Goal: Task Accomplishment & Management: Manage account settings

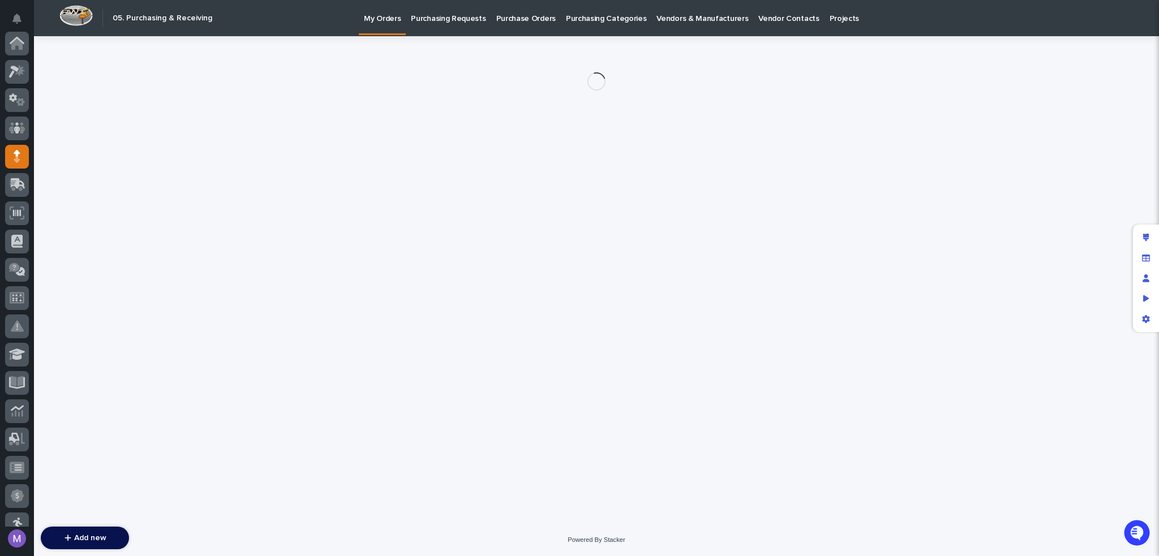
scroll to position [113, 0]
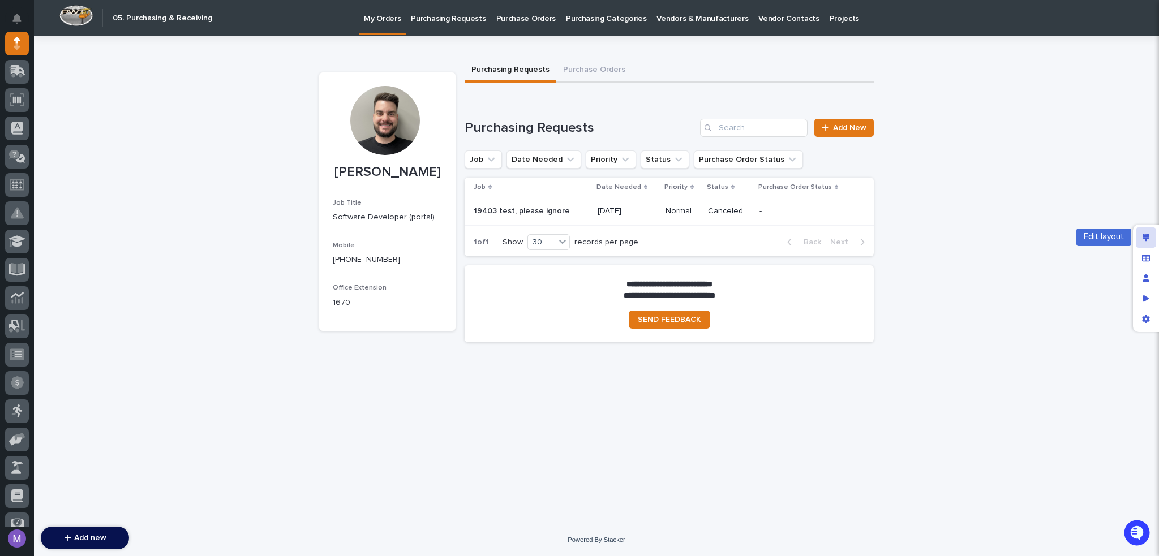
click at [1137, 233] on div "Edit layout" at bounding box center [1146, 237] width 20 height 20
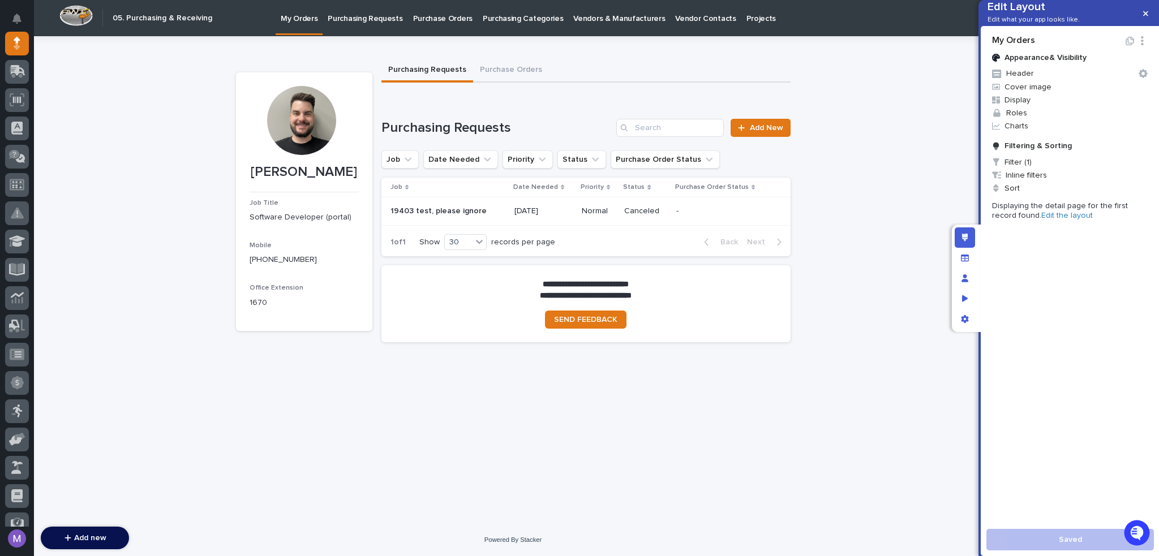
click at [1041, 220] on link "Edit the layout" at bounding box center [1066, 216] width 51 height 8
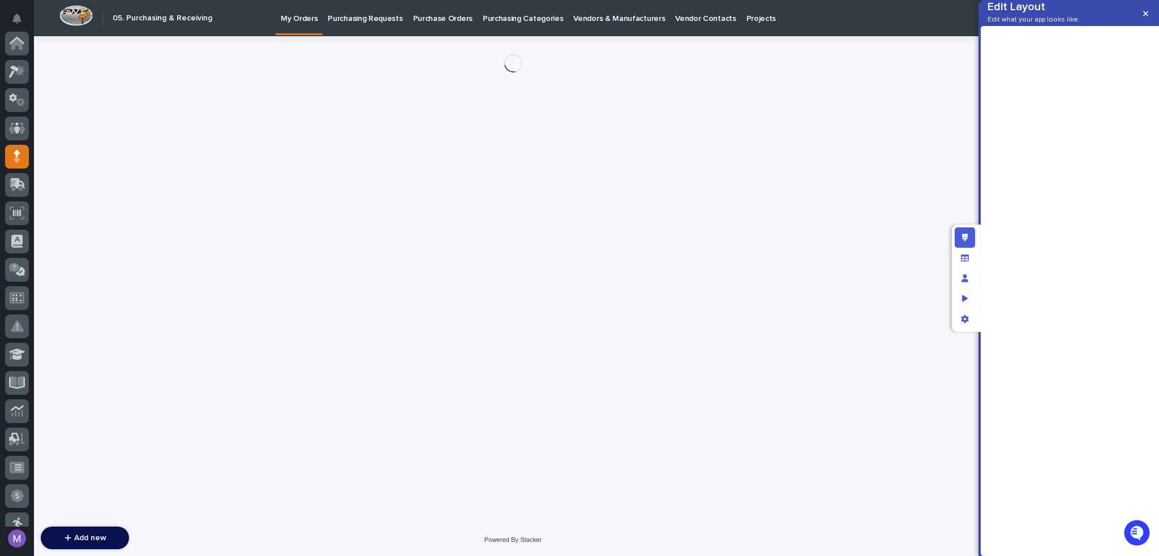
scroll to position [113, 0]
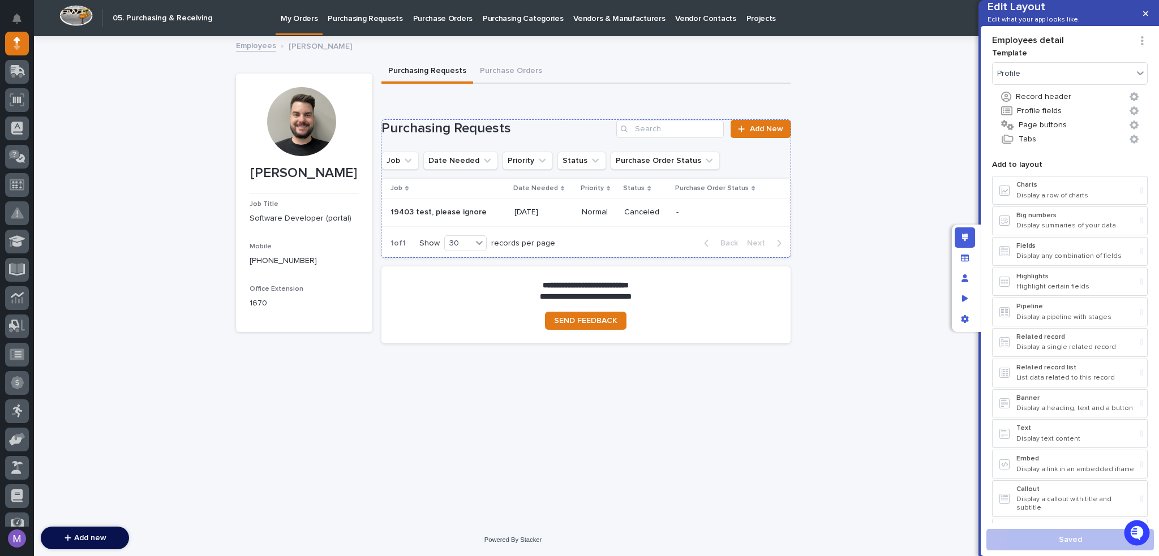
click at [575, 136] on h1 "Purchasing Requests" at bounding box center [496, 129] width 231 height 16
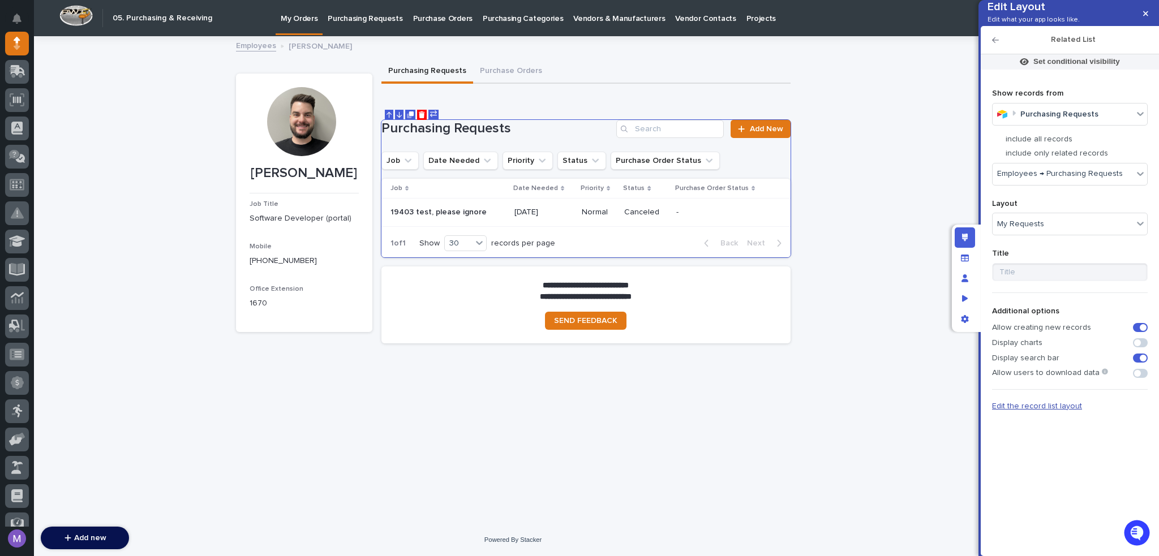
click at [1033, 410] on span "Edit the record list layout" at bounding box center [1037, 406] width 90 height 8
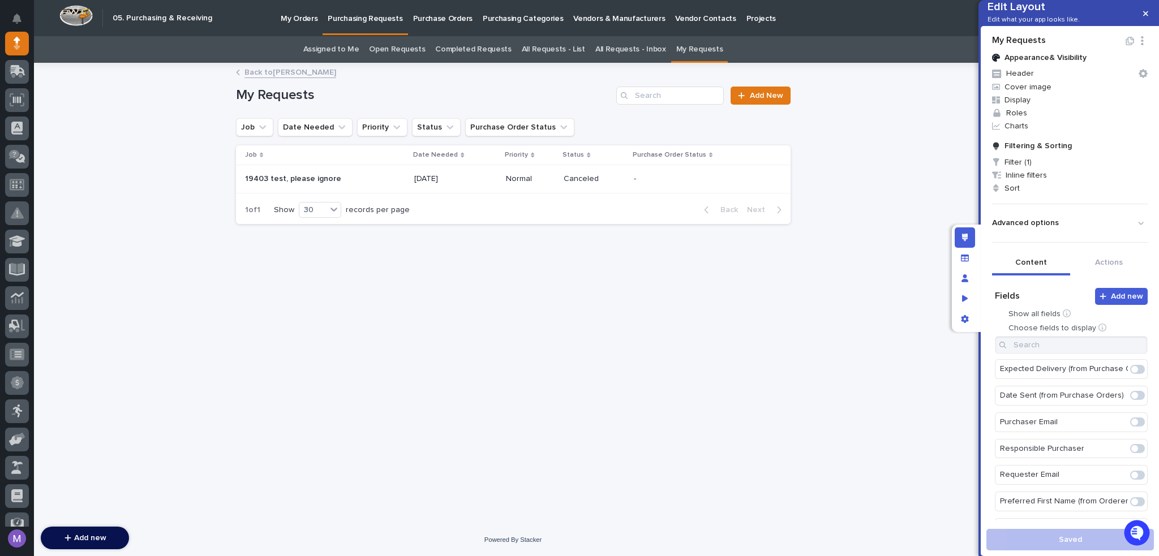
scroll to position [396, 0]
click at [1131, 376] on span at bounding box center [1134, 372] width 7 height 7
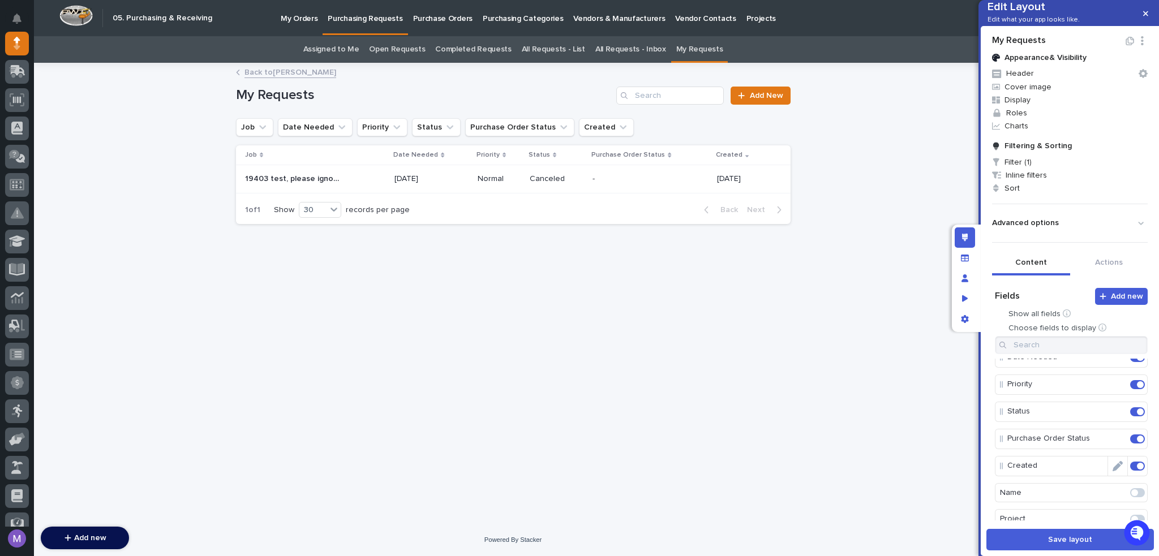
scroll to position [57, 0]
click at [1112, 453] on icon "Edit" at bounding box center [1117, 448] width 10 height 10
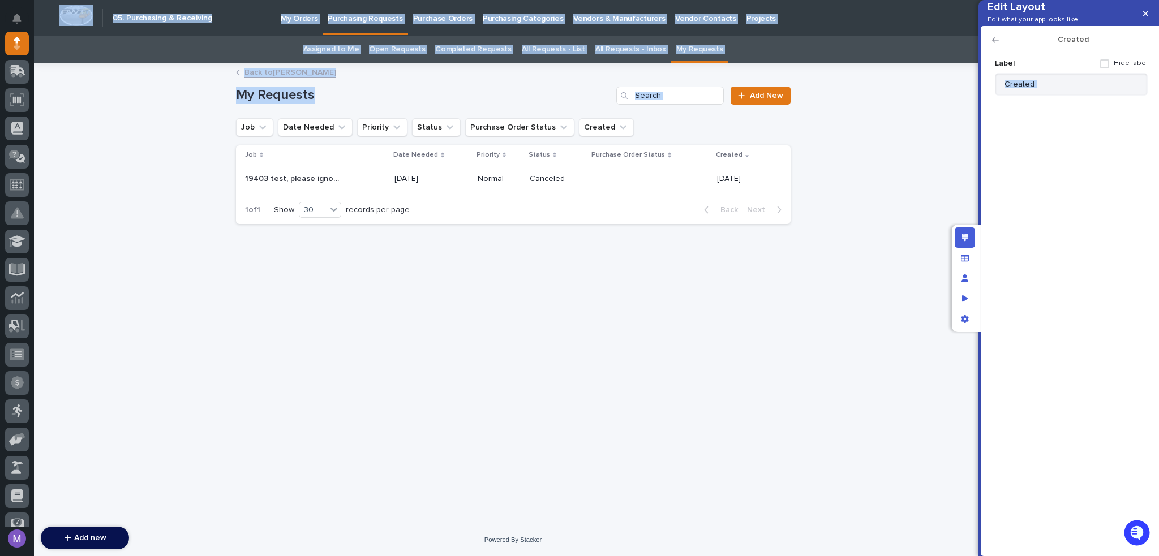
drag, startPoint x: 1060, startPoint y: 90, endPoint x: 963, endPoint y: 96, distance: 96.9
click at [963, 96] on div "Edit Layout Edit what your app looks like. Created Label Hide label Created Dis…" at bounding box center [579, 278] width 1159 height 556
click at [1048, 93] on input "Created" at bounding box center [1071, 84] width 153 height 23
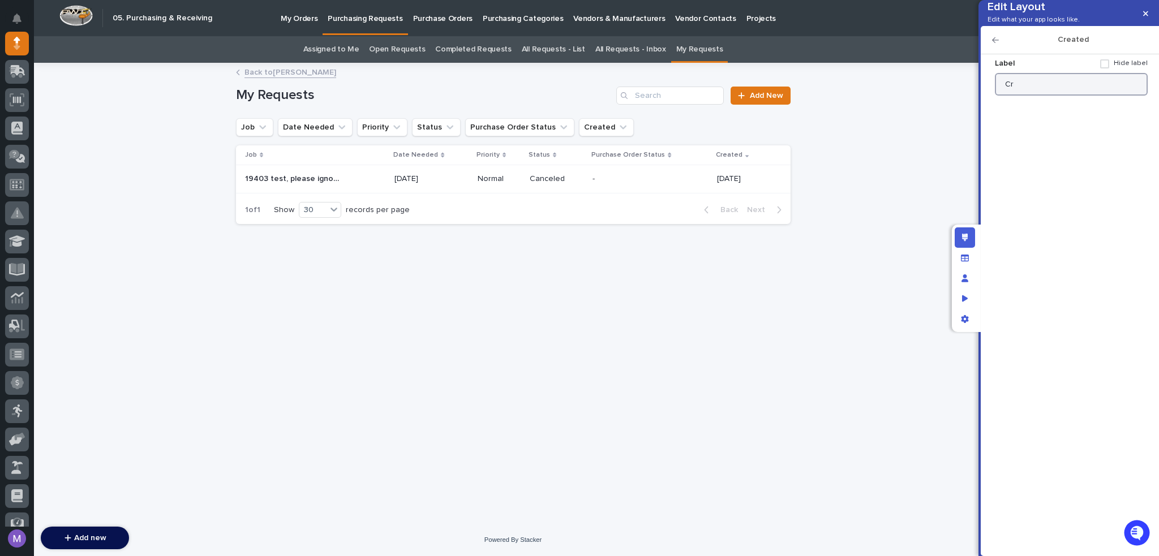
type input "C"
type input "Date Requested"
click at [998, 44] on icon "button" at bounding box center [995, 40] width 7 height 8
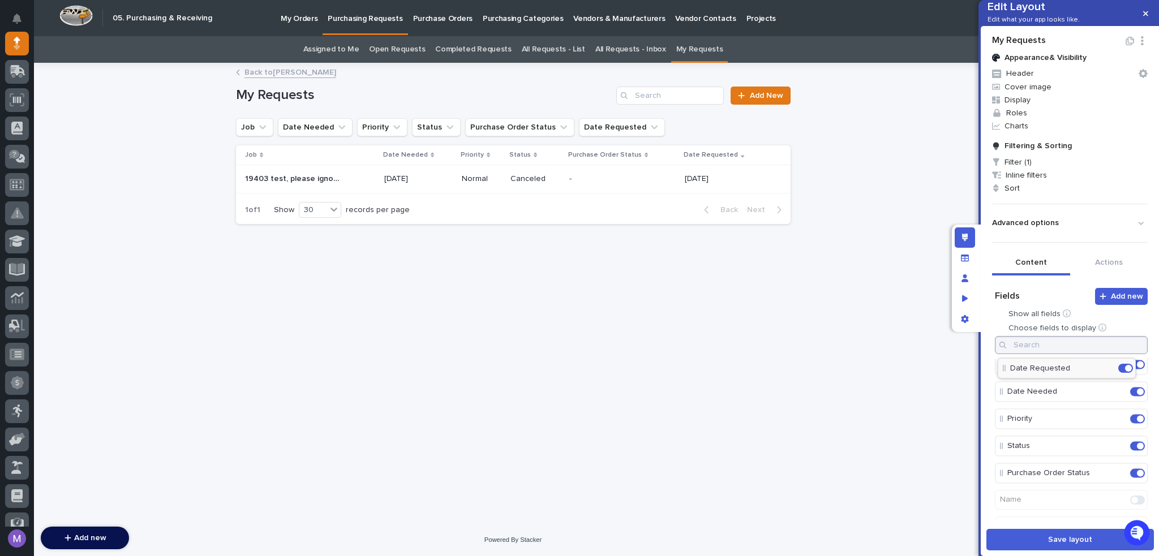
scroll to position [0, 0]
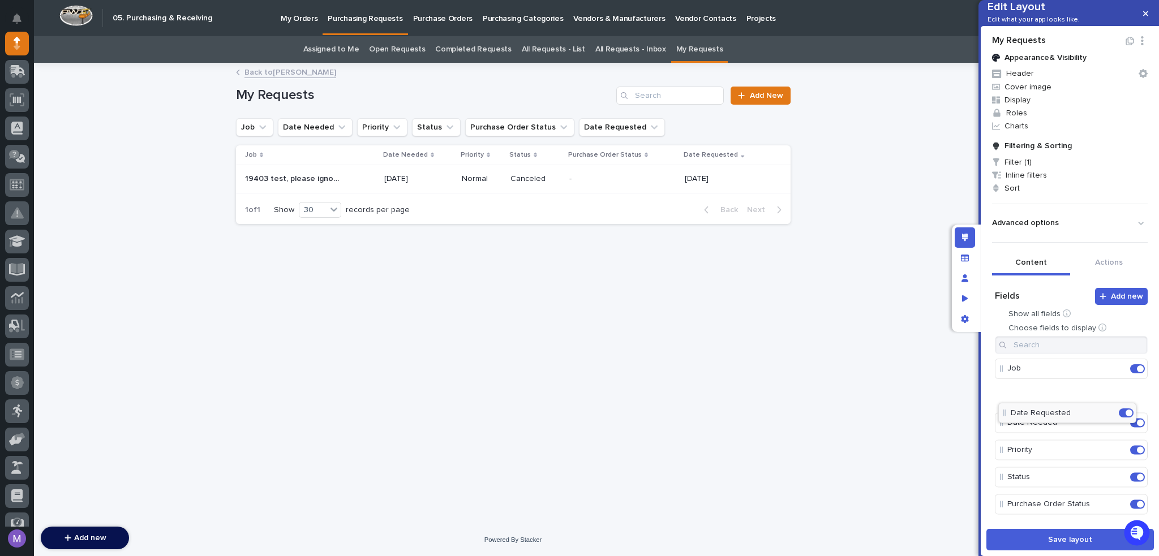
drag, startPoint x: 1022, startPoint y: 464, endPoint x: 1026, endPoint y: 408, distance: 56.2
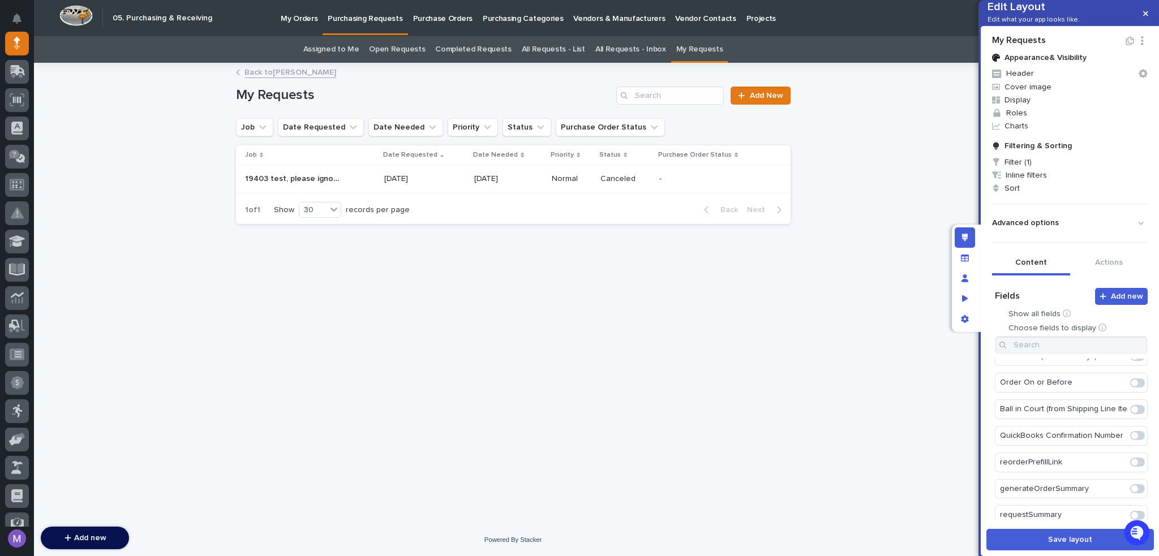
scroll to position [1120, 0]
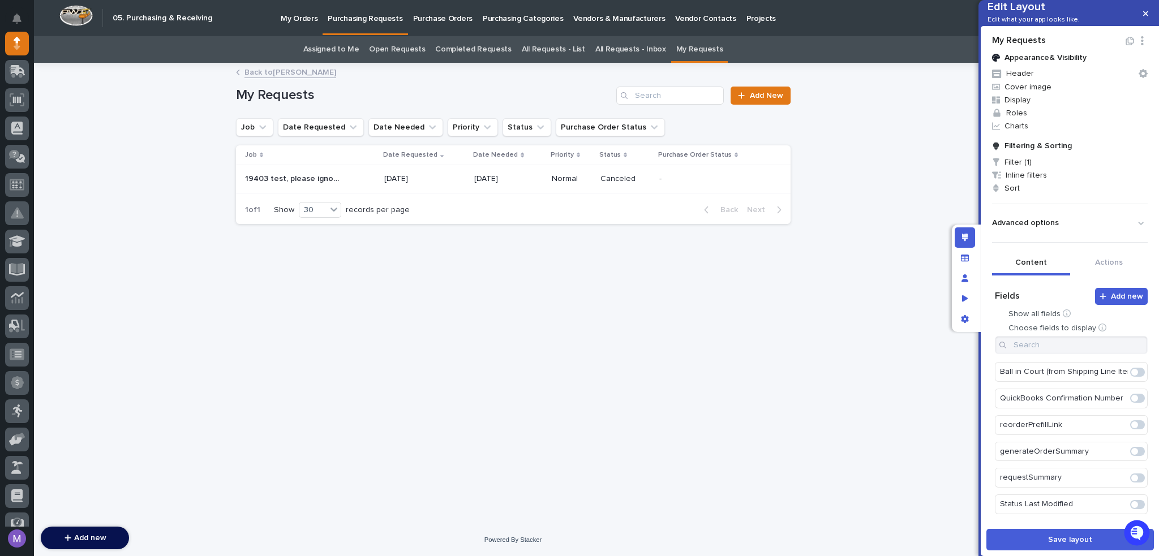
click at [1130, 480] on span at bounding box center [1137, 478] width 15 height 9
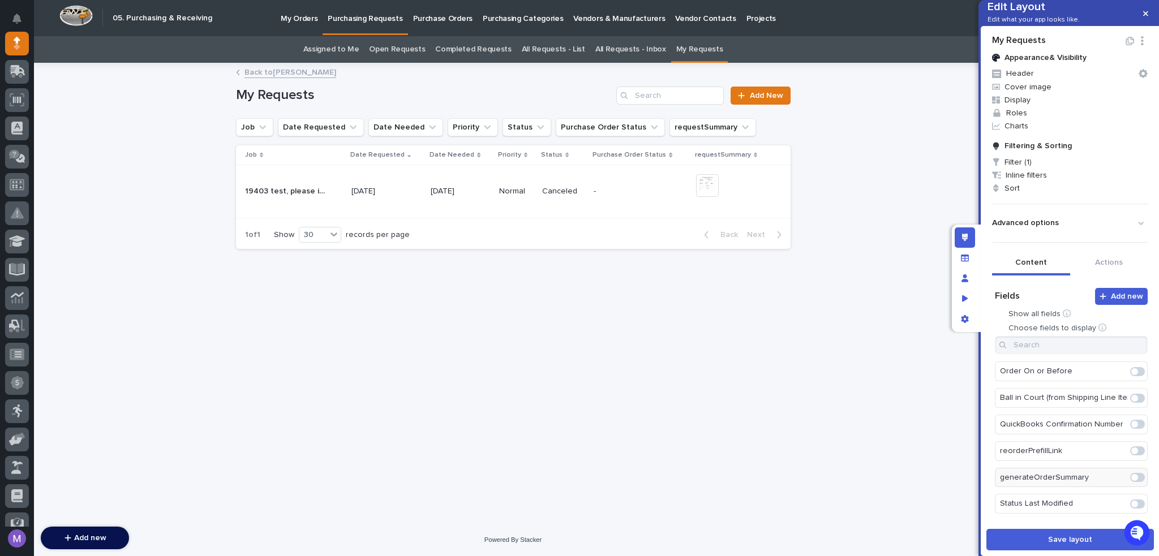
scroll to position [1120, 0]
click at [708, 188] on img at bounding box center [707, 185] width 23 height 23
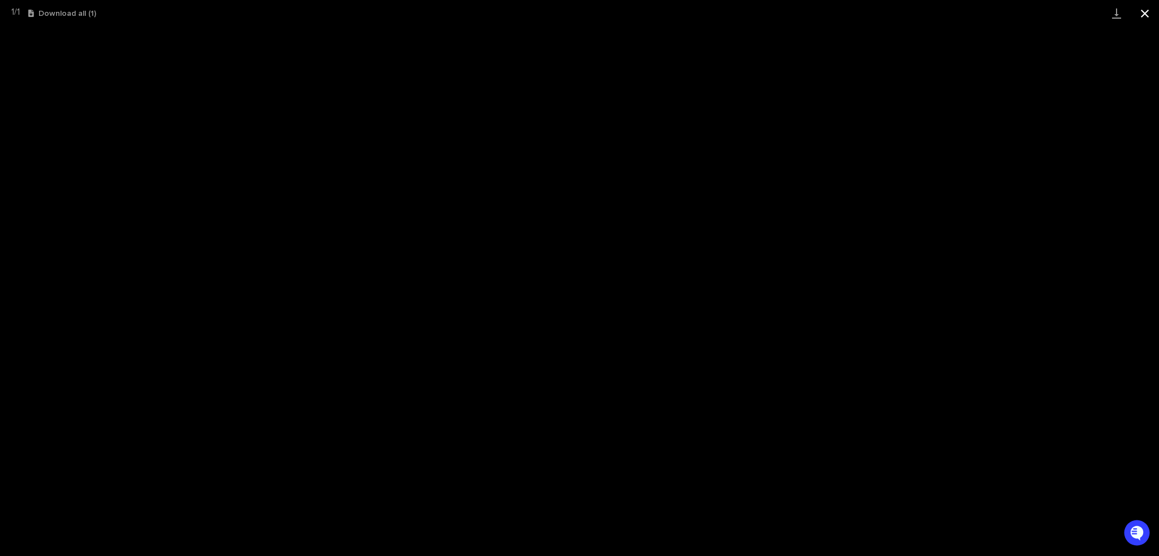
click at [1147, 13] on button "Close gallery" at bounding box center [1144, 13] width 28 height 27
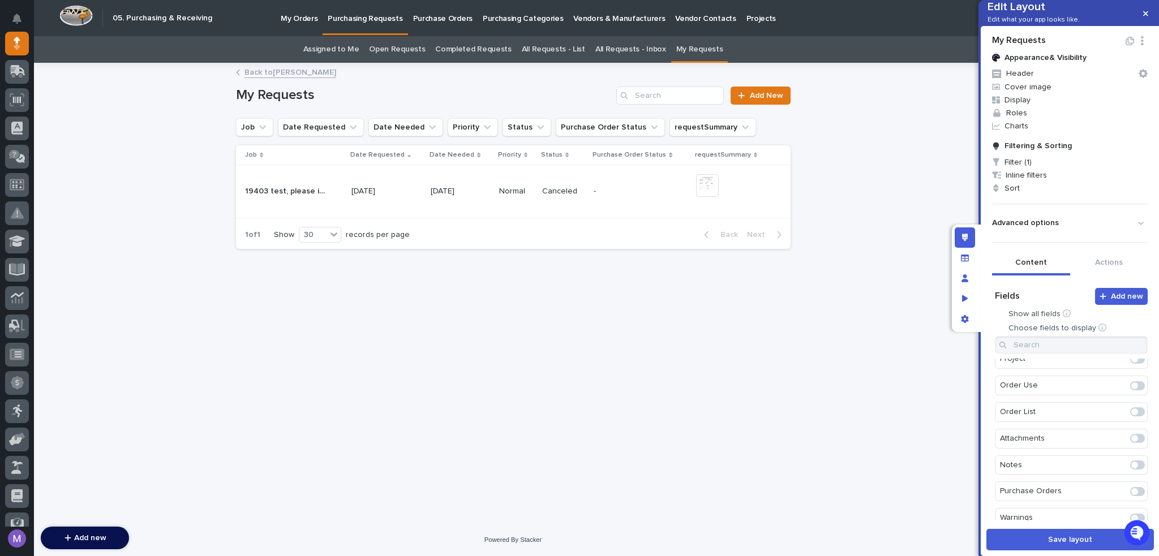
scroll to position [226, 0]
click at [1130, 390] on span at bounding box center [1137, 385] width 15 height 9
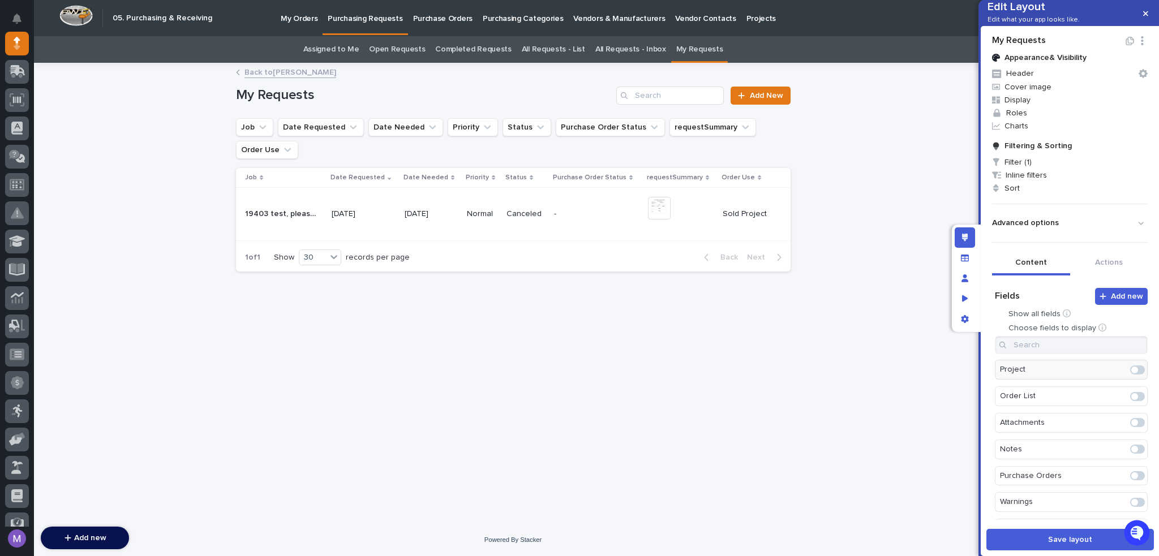
scroll to position [186, 0]
click at [1130, 378] on span at bounding box center [1137, 373] width 15 height 9
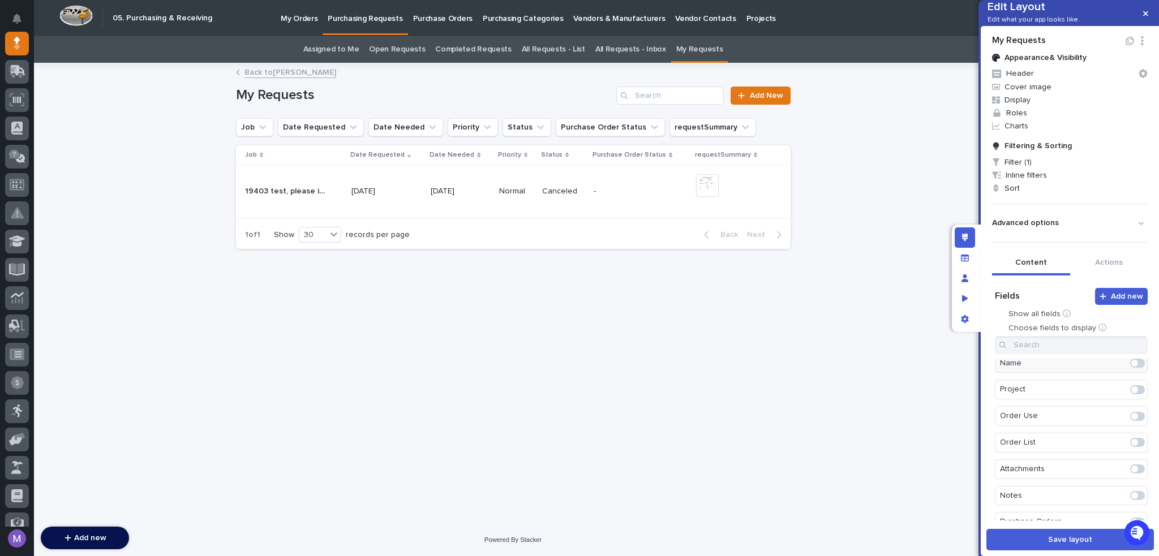
scroll to position [215, 0]
click at [1131, 426] on span at bounding box center [1134, 422] width 7 height 7
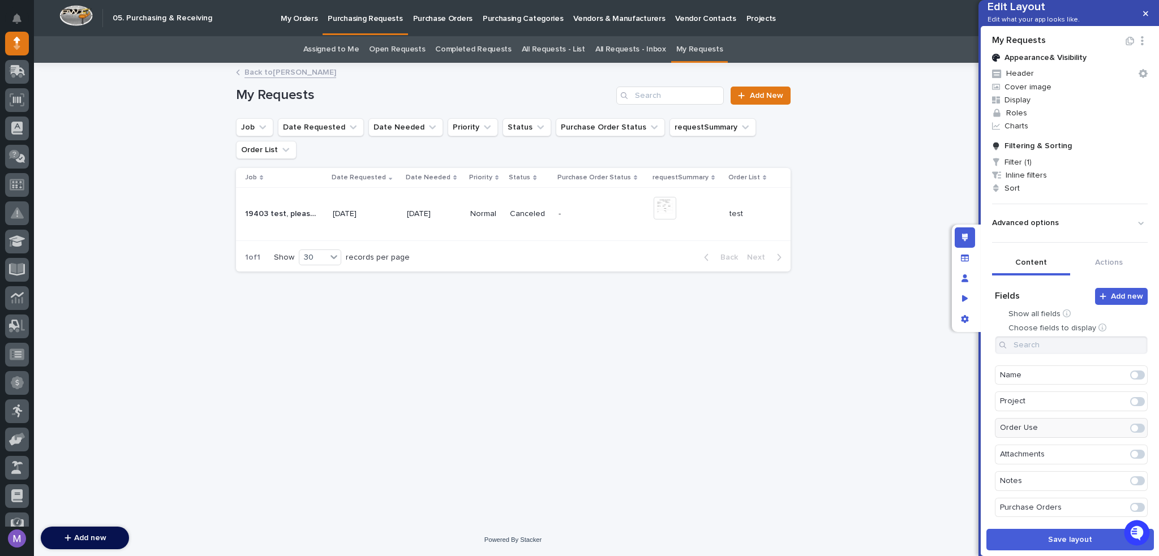
scroll to position [186, 0]
click at [1137, 377] on span at bounding box center [1140, 373] width 7 height 7
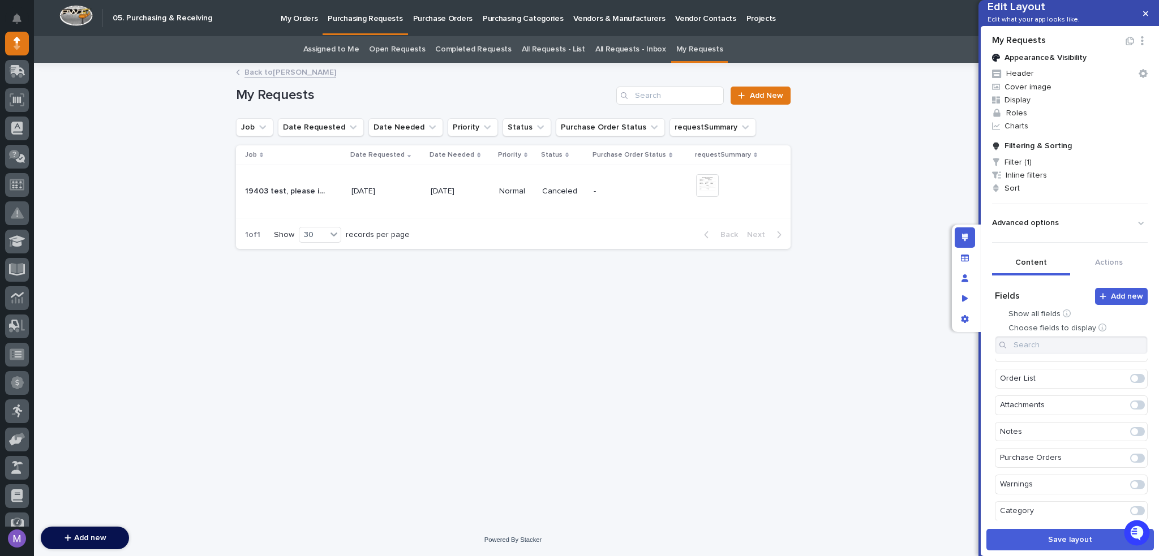
scroll to position [272, 0]
click at [1131, 423] on span at bounding box center [1134, 419] width 7 height 7
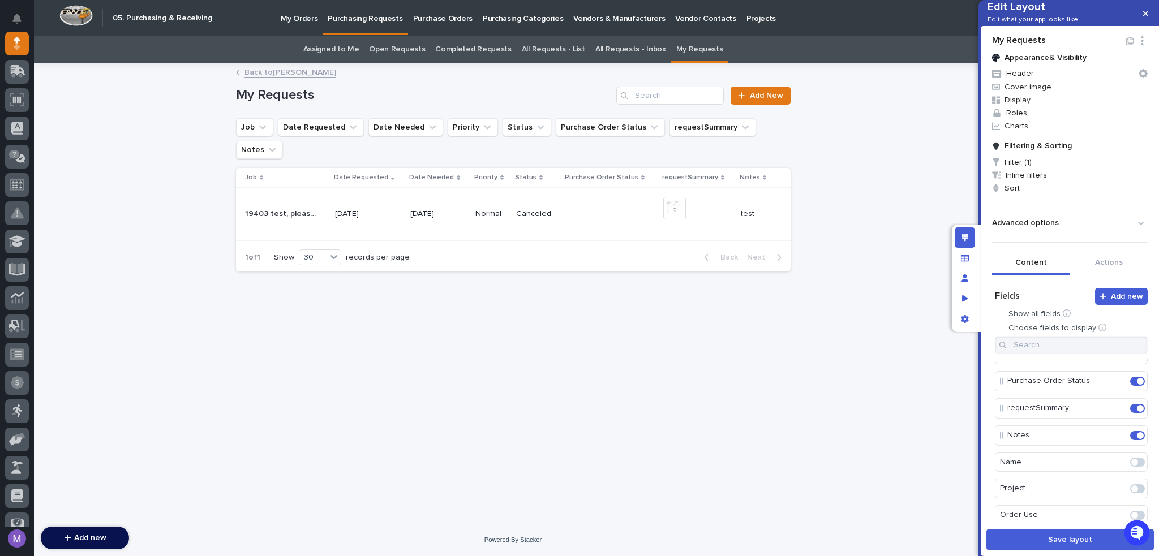
scroll to position [0, 0]
click at [672, 197] on img at bounding box center [674, 208] width 23 height 23
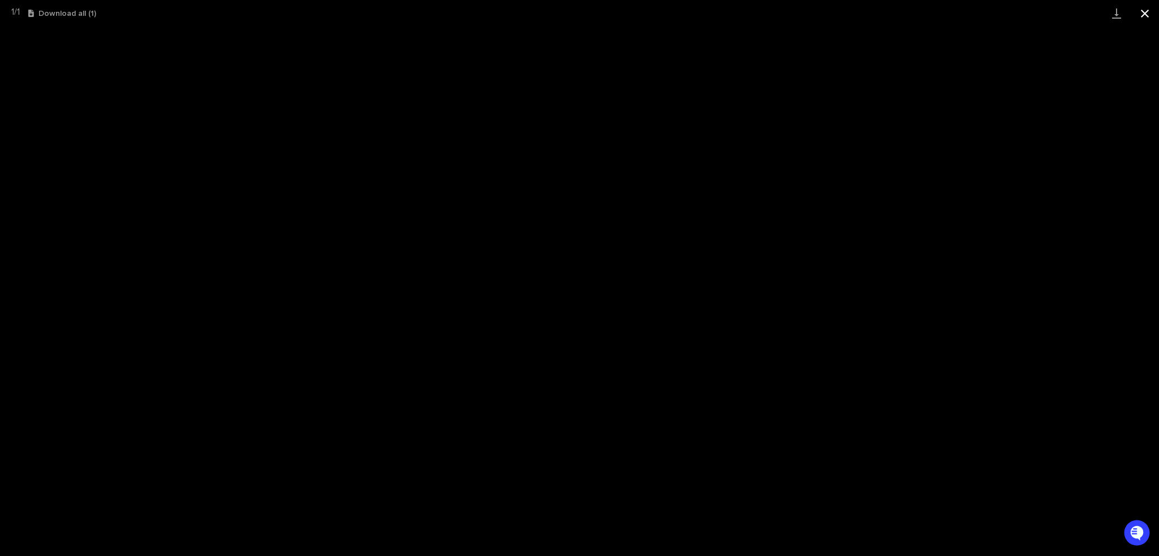
click at [1151, 13] on button "Close gallery" at bounding box center [1144, 13] width 28 height 27
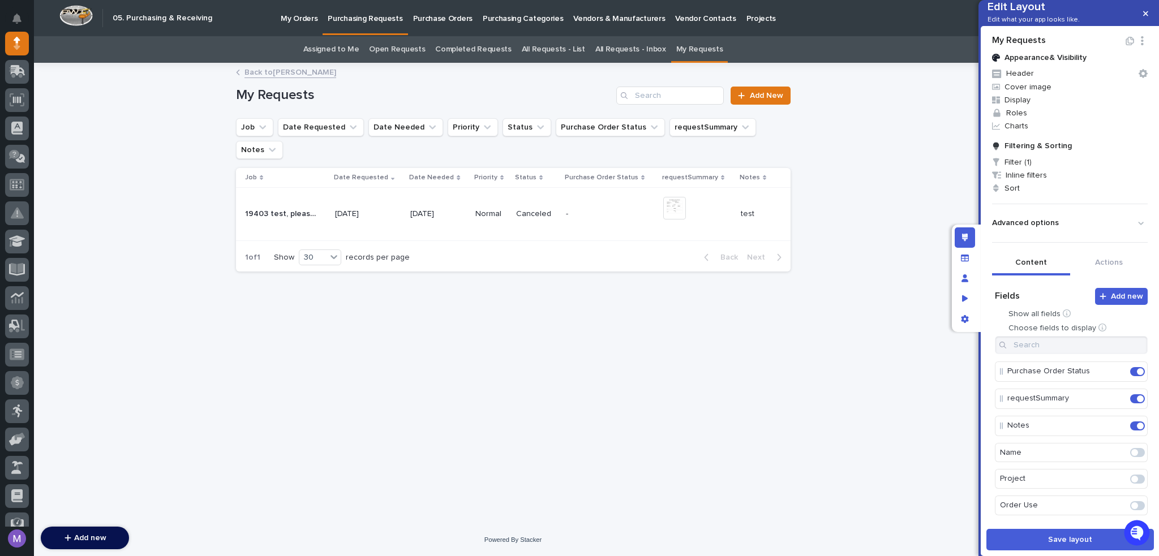
scroll to position [113, 0]
drag, startPoint x: 1018, startPoint y: 440, endPoint x: 1020, endPoint y: 460, distance: 20.4
drag, startPoint x: 1027, startPoint y: 436, endPoint x: 1027, endPoint y: 472, distance: 35.6
click at [1112, 424] on icon "Edit" at bounding box center [1117, 419] width 10 height 10
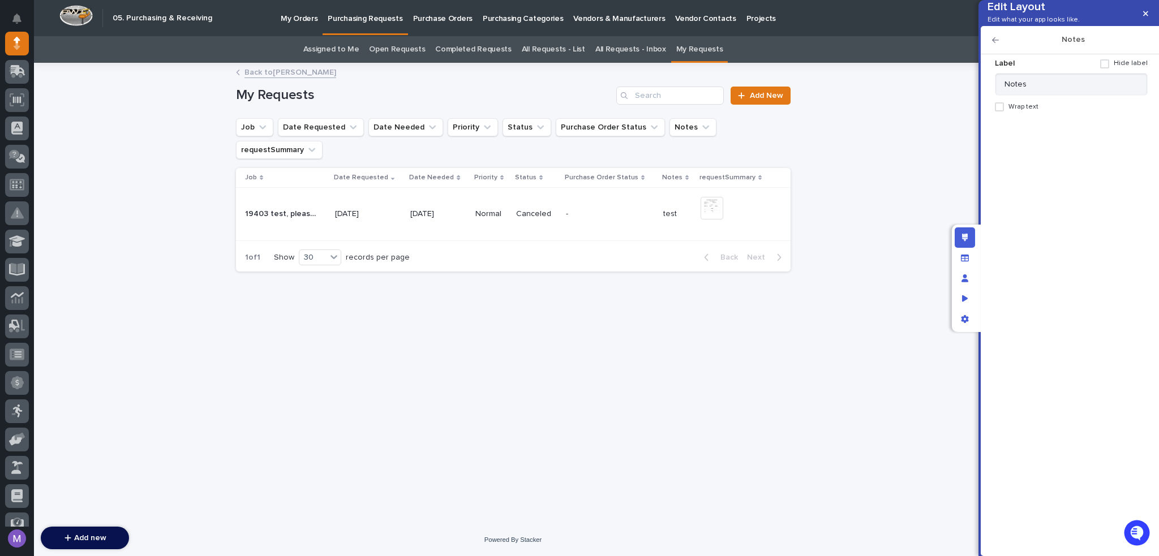
click at [1000, 111] on span at bounding box center [999, 106] width 9 height 9
click at [994, 44] on icon "button" at bounding box center [995, 40] width 7 height 8
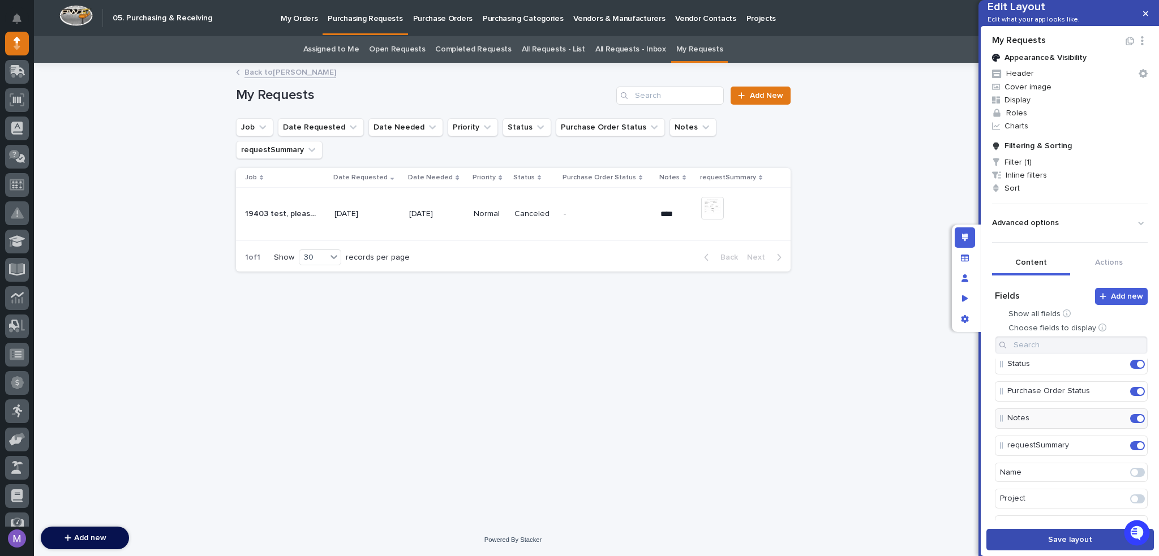
click at [1051, 537] on span "Save layout" at bounding box center [1070, 540] width 44 height 8
click at [1112, 451] on icon "Edit" at bounding box center [1117, 446] width 10 height 10
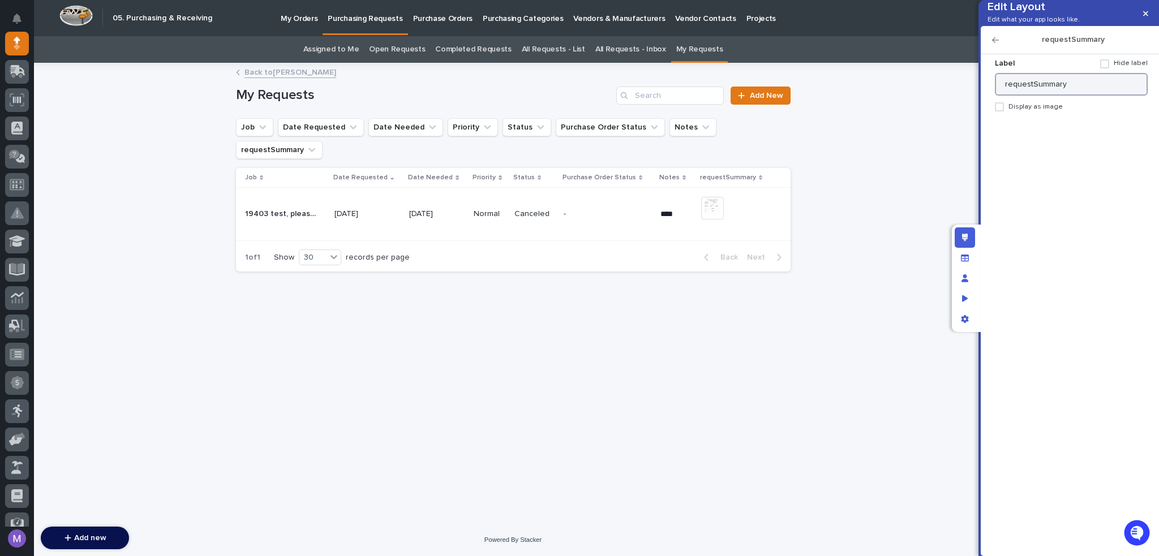
drag, startPoint x: 1031, startPoint y: 102, endPoint x: 997, endPoint y: 104, distance: 33.4
click at [997, 96] on input "requestSummary" at bounding box center [1071, 84] width 153 height 23
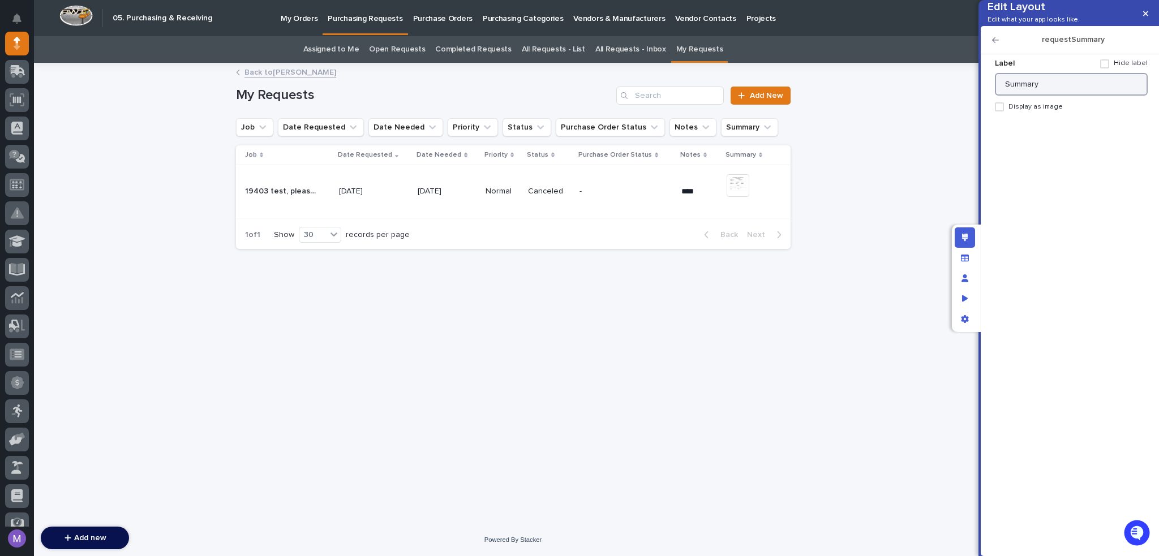
type input "Summary"
click at [994, 44] on icon "button" at bounding box center [995, 40] width 7 height 8
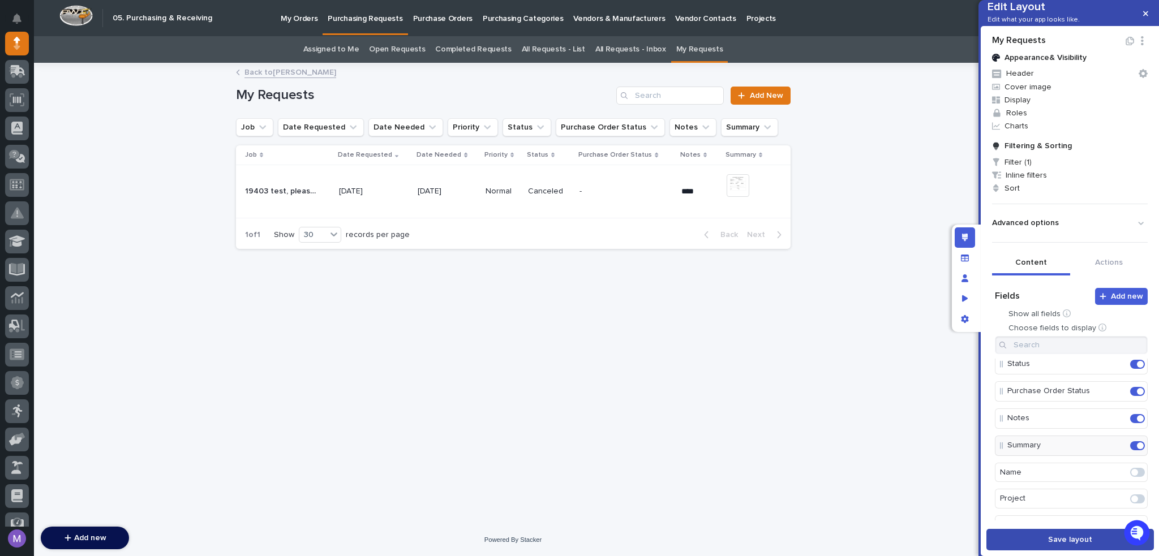
click at [1027, 534] on button "Save layout" at bounding box center [1069, 539] width 167 height 21
click at [966, 321] on icon "App settings" at bounding box center [964, 319] width 7 height 8
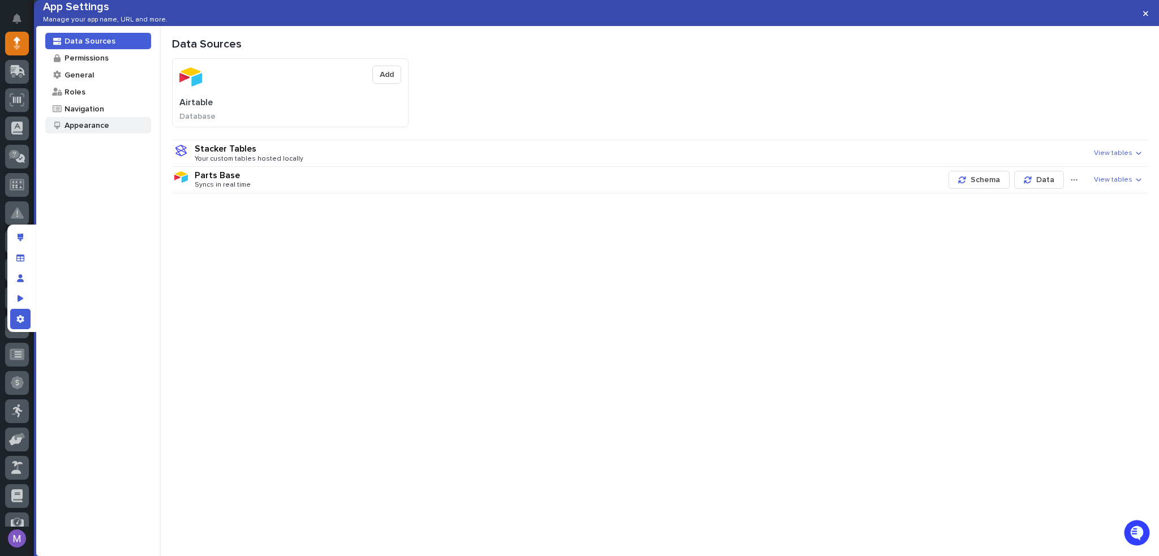
click at [93, 131] on div "Appearance" at bounding box center [86, 125] width 46 height 11
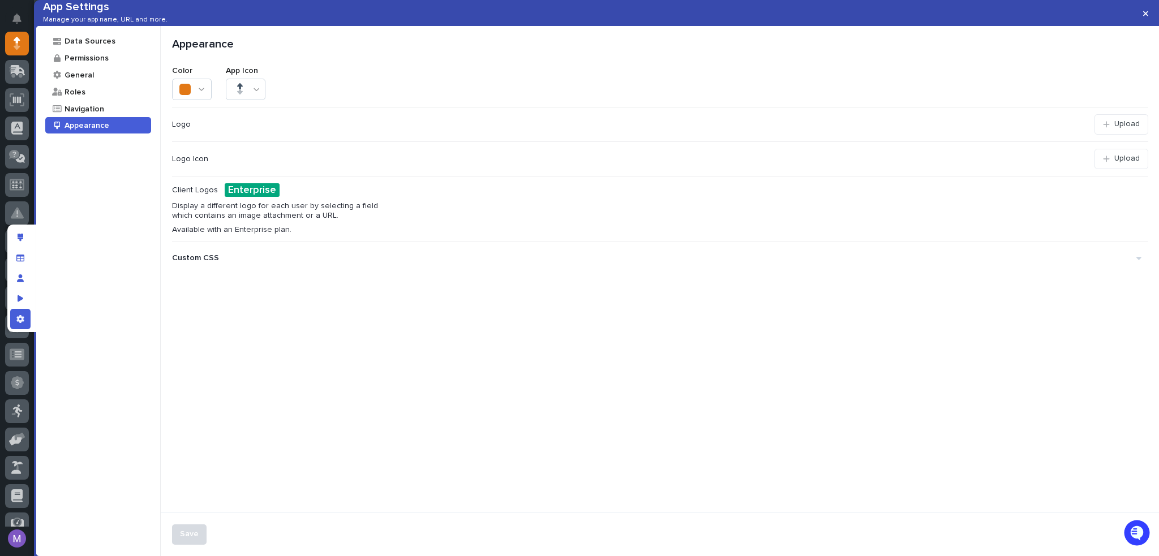
click at [283, 290] on div "Appearance Color App Icon Logo Upload Logo Icon Upload Client Logos Enterprise …" at bounding box center [660, 269] width 999 height 487
click at [371, 268] on div "Custom CSS" at bounding box center [654, 258] width 964 height 19
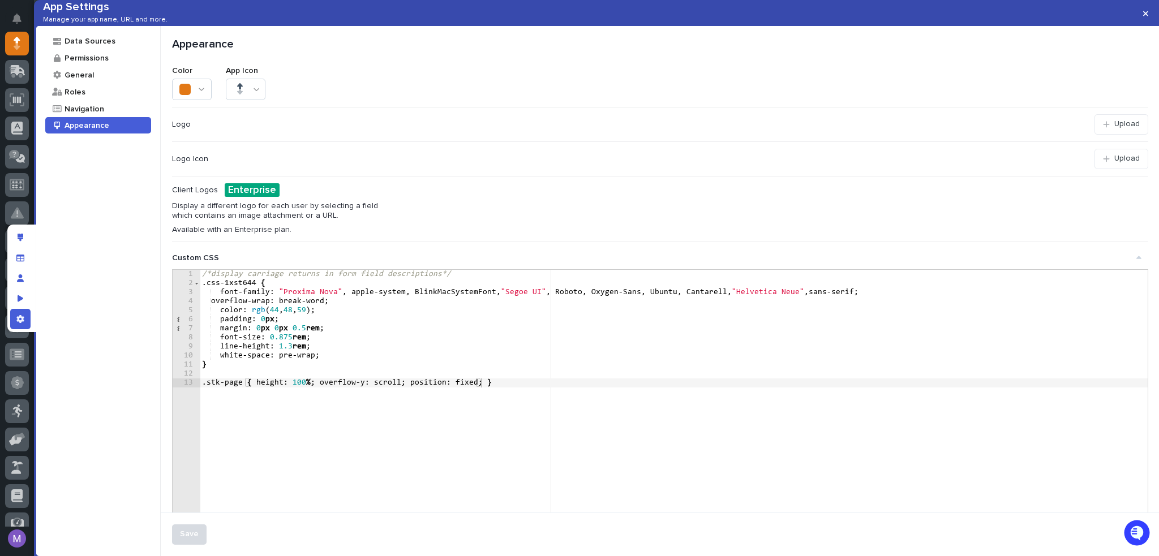
type textarea "**********"
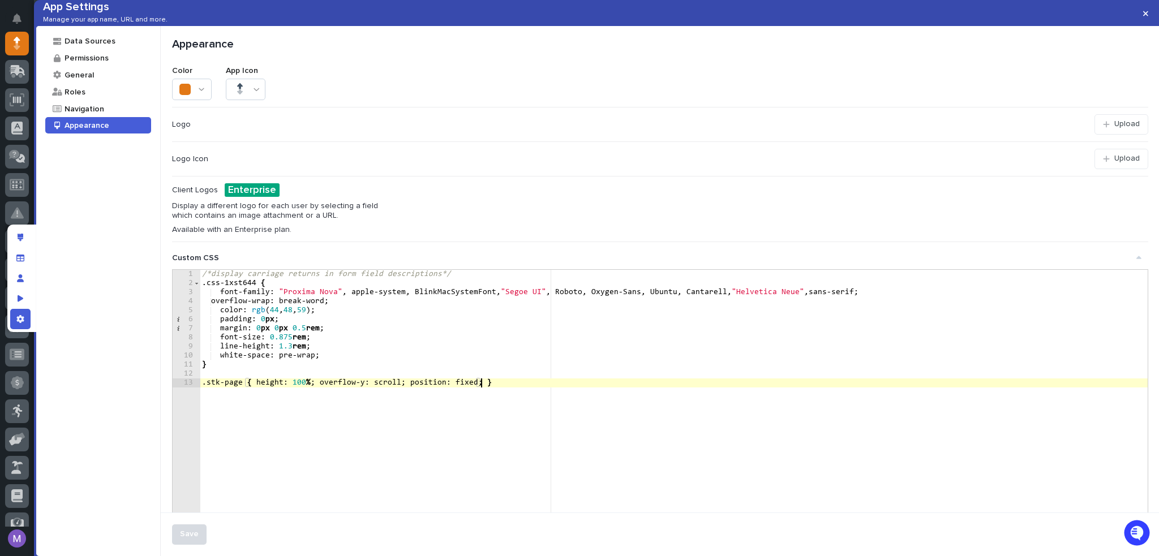
click at [510, 403] on div "/*display carriage returns in form field descriptions*/ .css-1xst644 { font-fam…" at bounding box center [674, 420] width 948 height 301
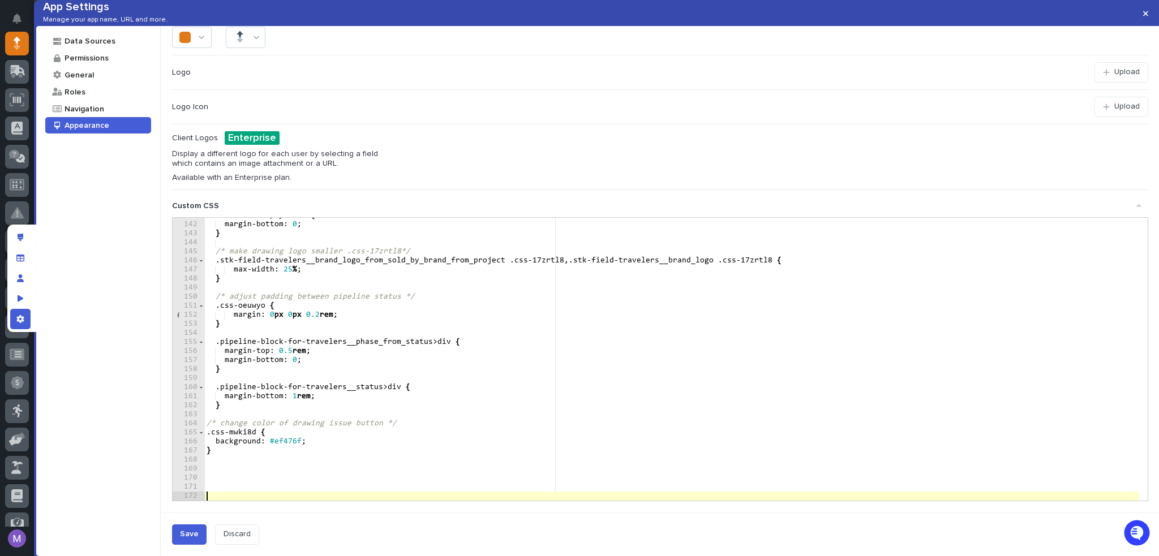
scroll to position [70, 0]
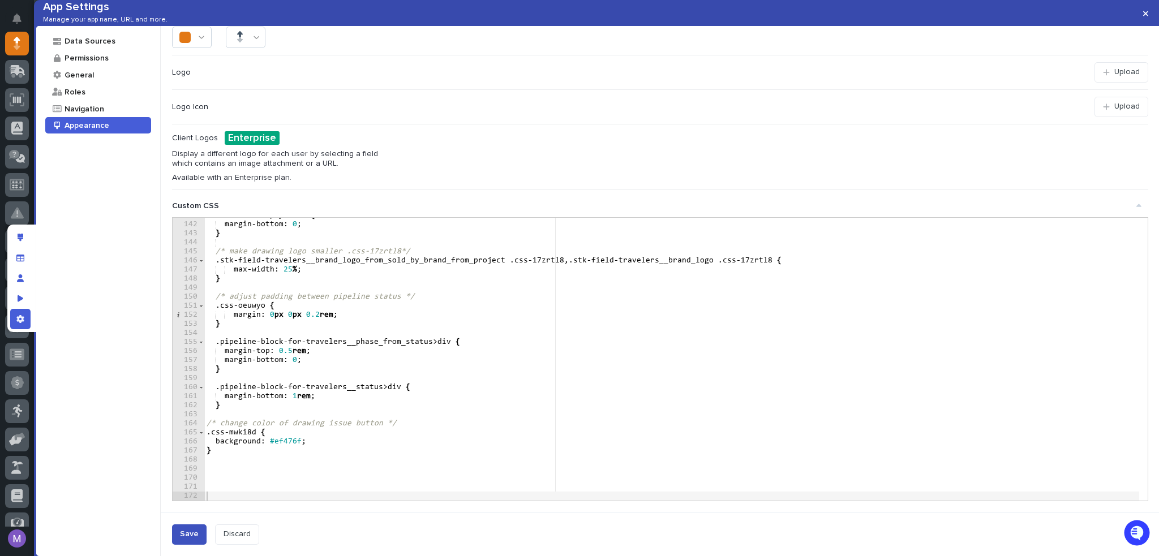
click at [196, 537] on div "Save" at bounding box center [189, 535] width 19 height 10
click at [16, 323] on div "App settings" at bounding box center [20, 319] width 20 height 20
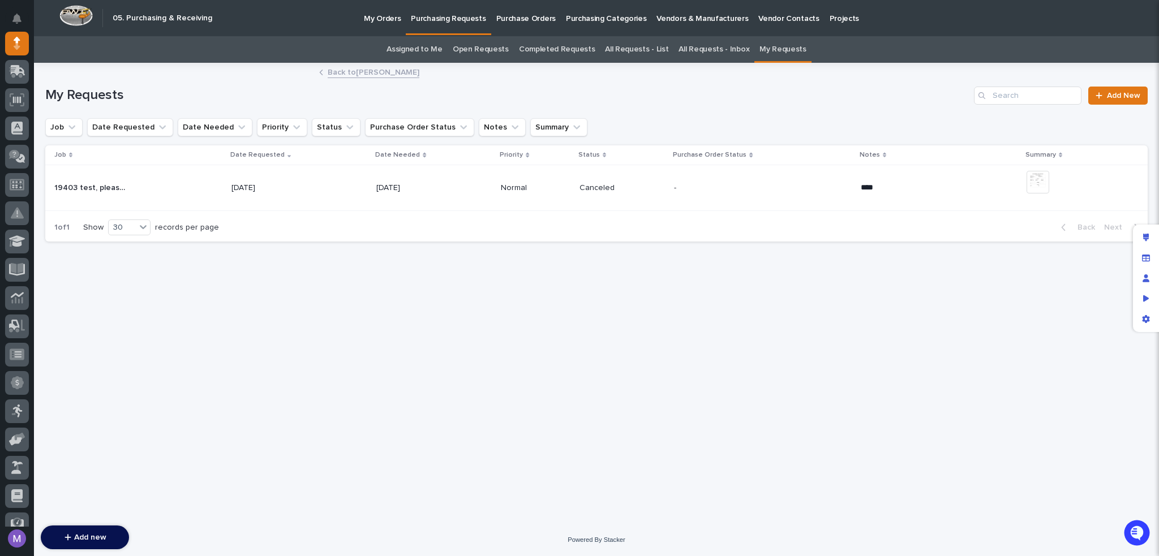
click at [369, 20] on p "My Orders" at bounding box center [382, 12] width 37 height 24
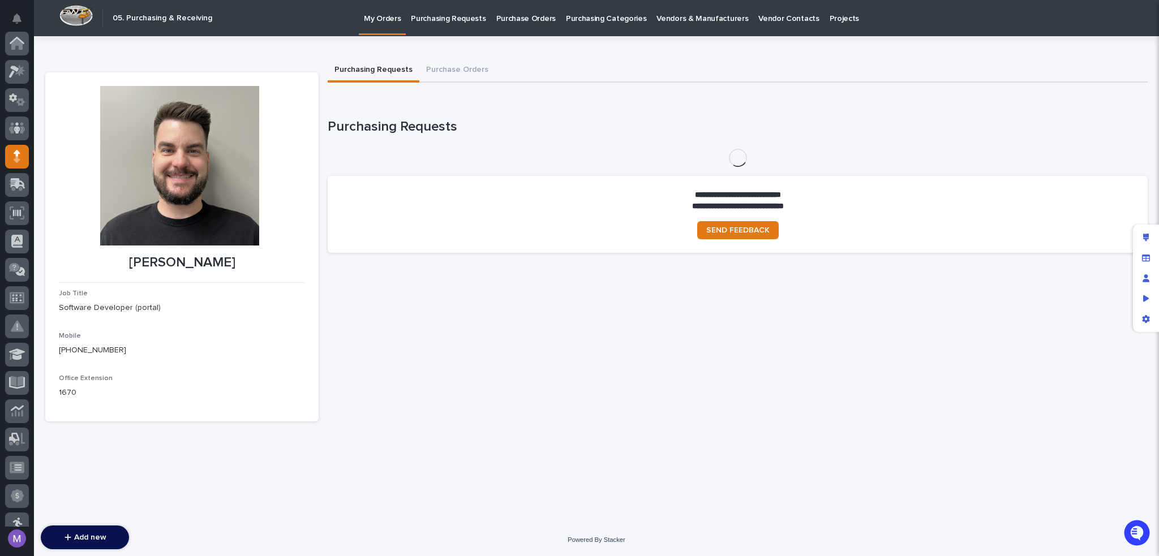
scroll to position [113, 0]
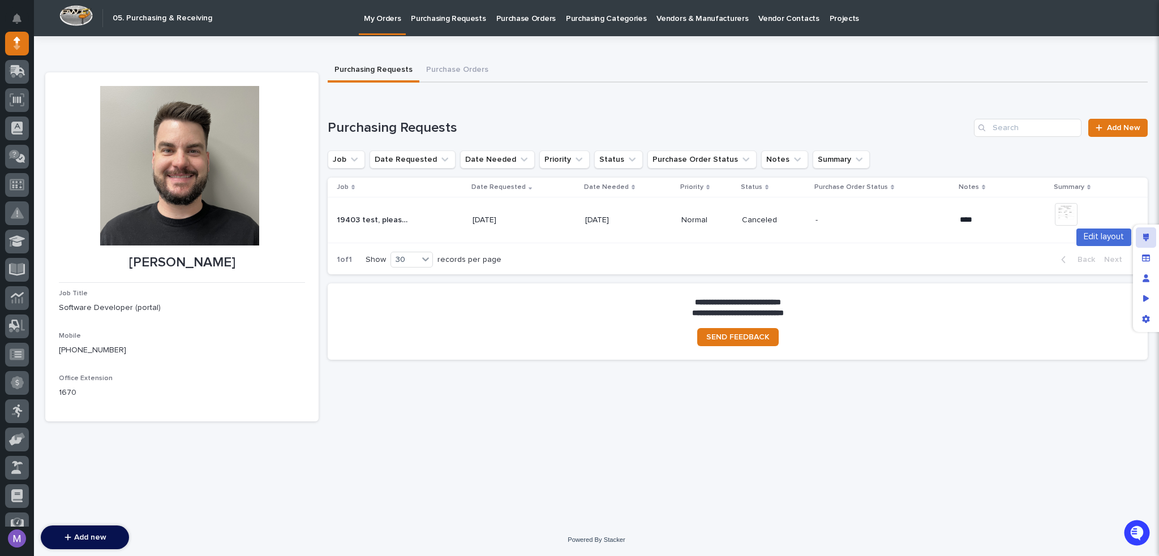
click at [1145, 233] on div "Edit layout" at bounding box center [1146, 237] width 20 height 20
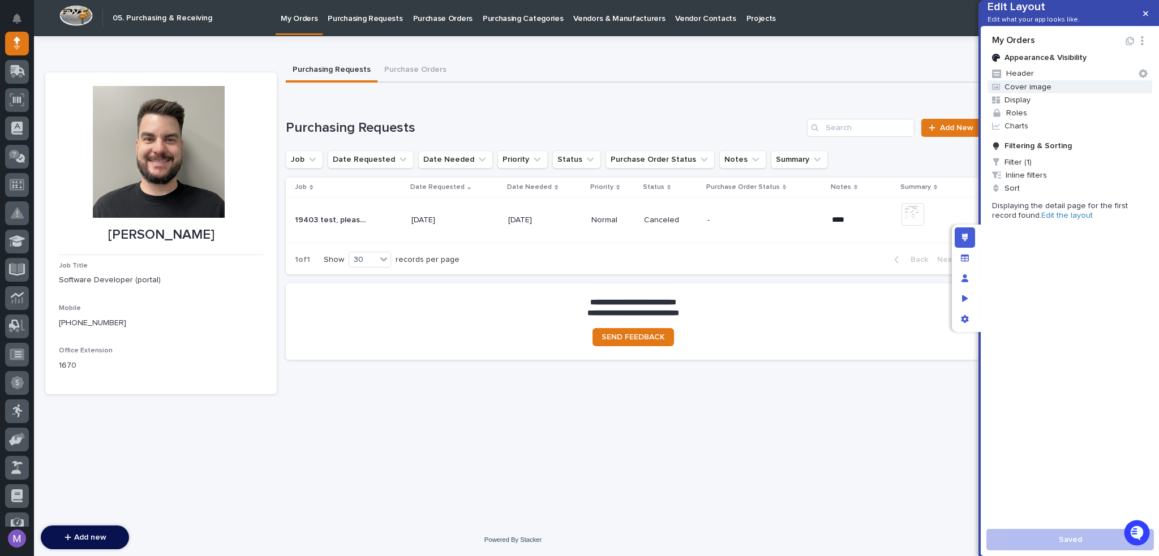
click at [1026, 93] on span "Cover image" at bounding box center [1069, 86] width 165 height 13
click at [1065, 210] on span at bounding box center [1062, 210] width 6 height 6
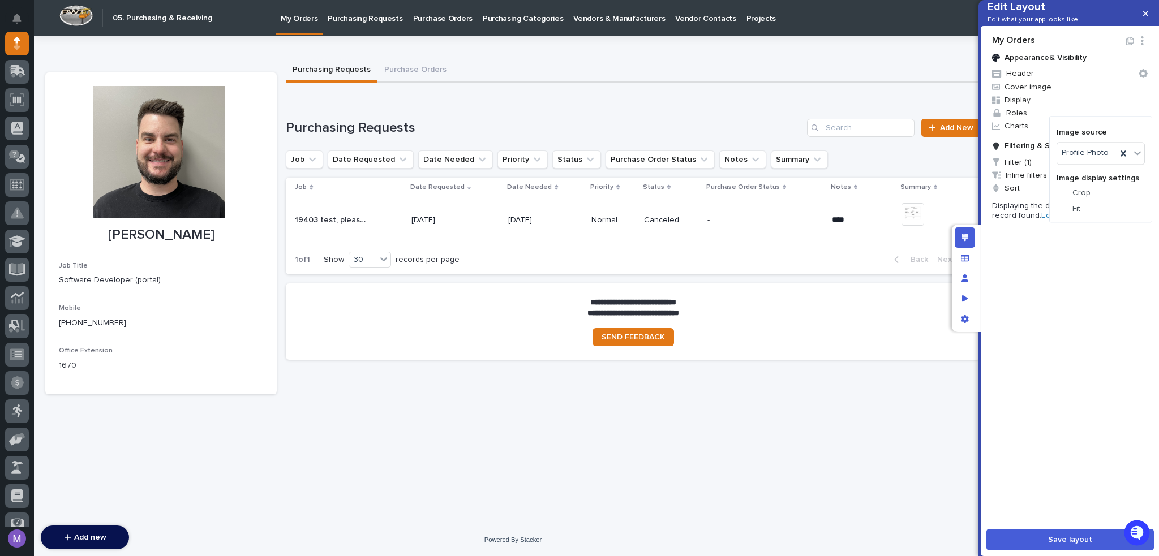
click at [1068, 194] on div at bounding box center [1061, 193] width 11 height 11
click at [1080, 350] on div at bounding box center [579, 278] width 1159 height 556
click at [1041, 220] on link "Edit the layout" at bounding box center [1066, 216] width 51 height 8
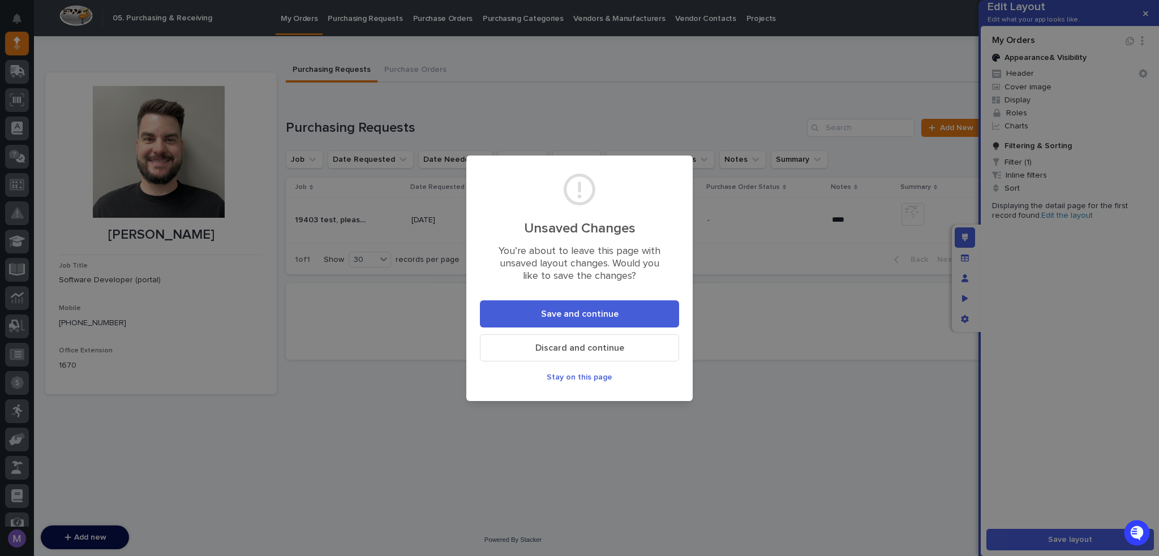
click at [647, 323] on button "Save and continue" at bounding box center [579, 313] width 199 height 27
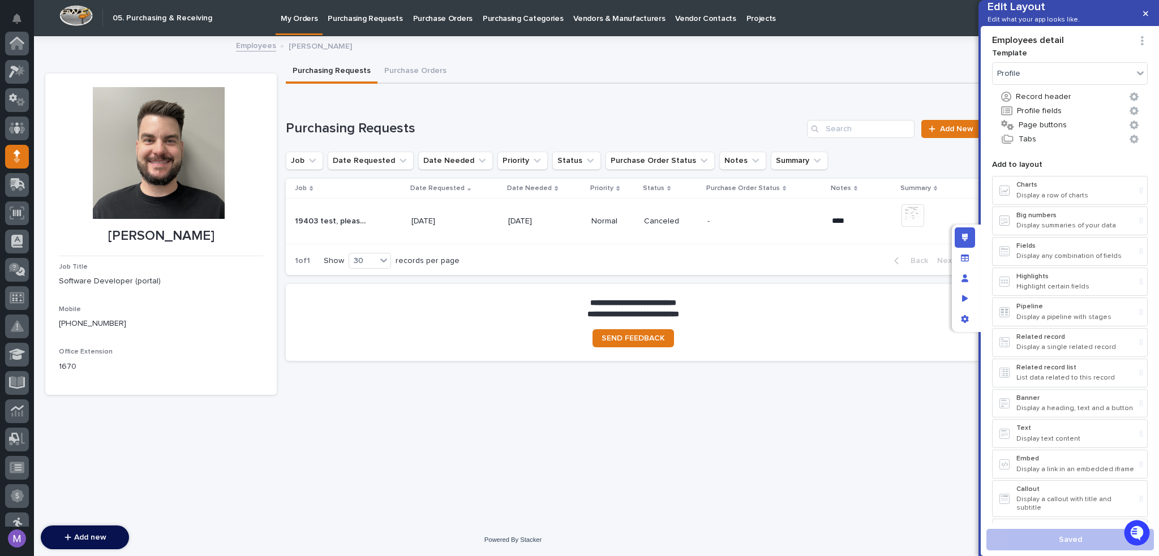
scroll to position [113, 0]
click at [1051, 118] on button "Profile fields" at bounding box center [1070, 111] width 156 height 15
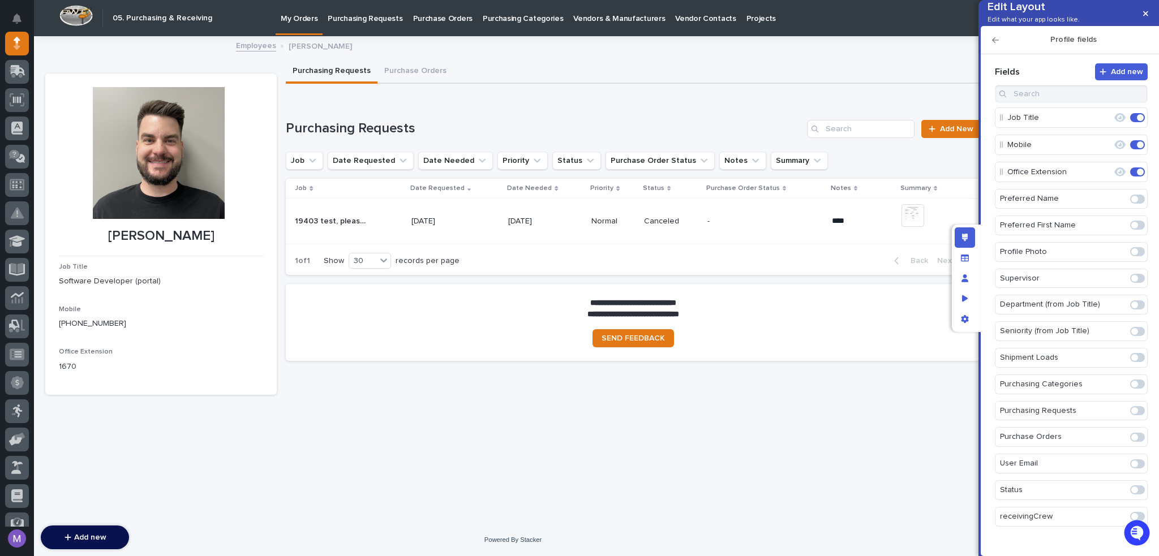
click at [994, 44] on icon "button" at bounding box center [995, 40] width 7 height 8
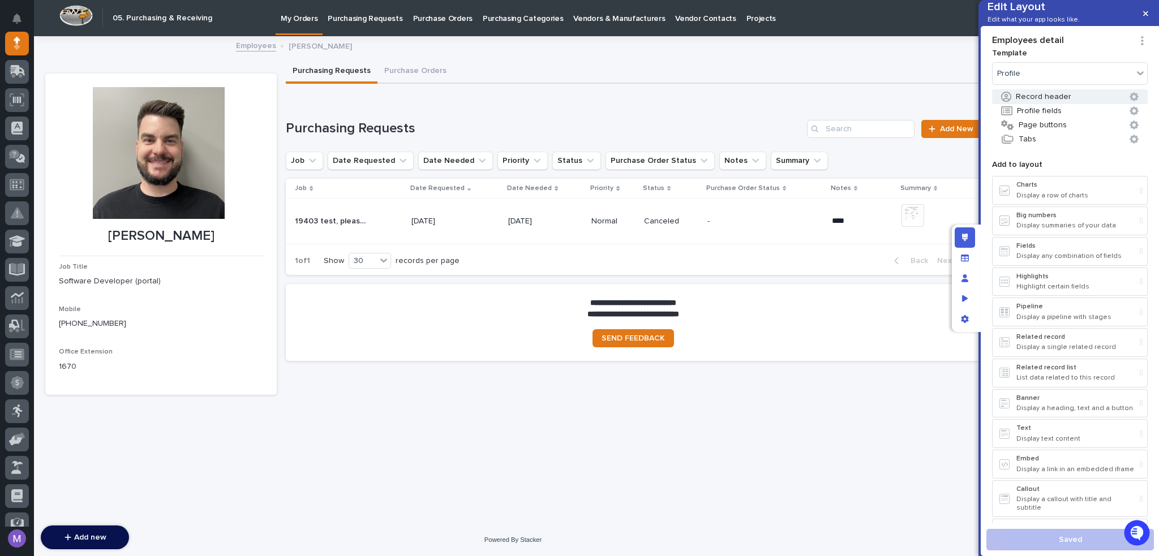
click at [1064, 104] on button "Record header" at bounding box center [1070, 96] width 156 height 15
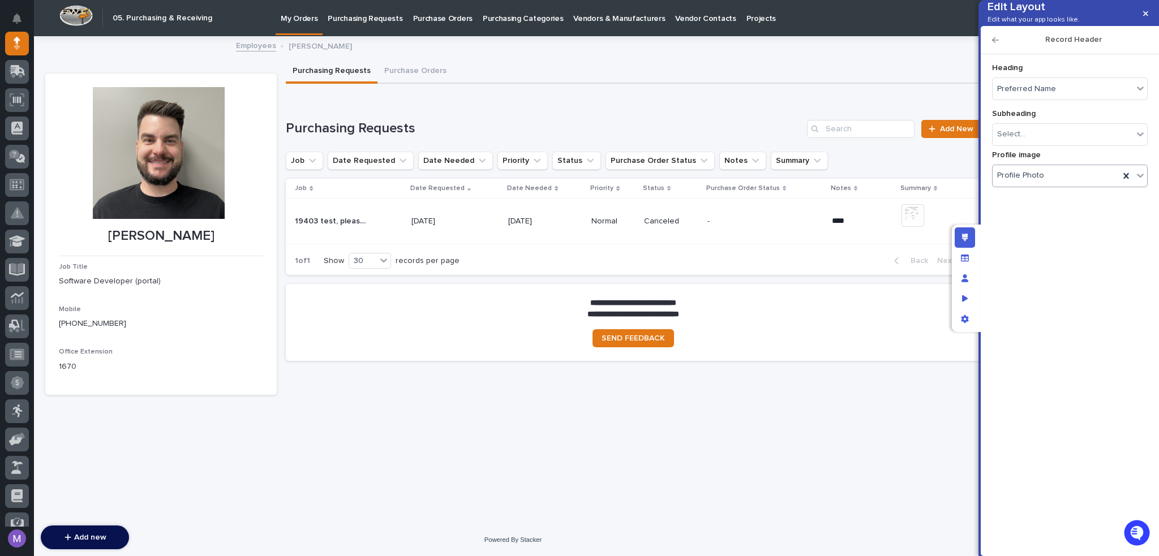
click at [1047, 184] on div "Profile Photo" at bounding box center [1055, 175] width 127 height 16
click at [1046, 180] on input "Profile image Profile Photo" at bounding box center [1045, 176] width 1 height 10
click at [1047, 184] on div "Profile Photo" at bounding box center [1055, 175] width 127 height 16
click at [1046, 180] on input "Profile image option Profile Photo focused, 1 of 1. 1 result available. Use Up …" at bounding box center [1045, 176] width 1 height 10
click at [999, 45] on h2 "Record Header" at bounding box center [1073, 40] width 149 height 10
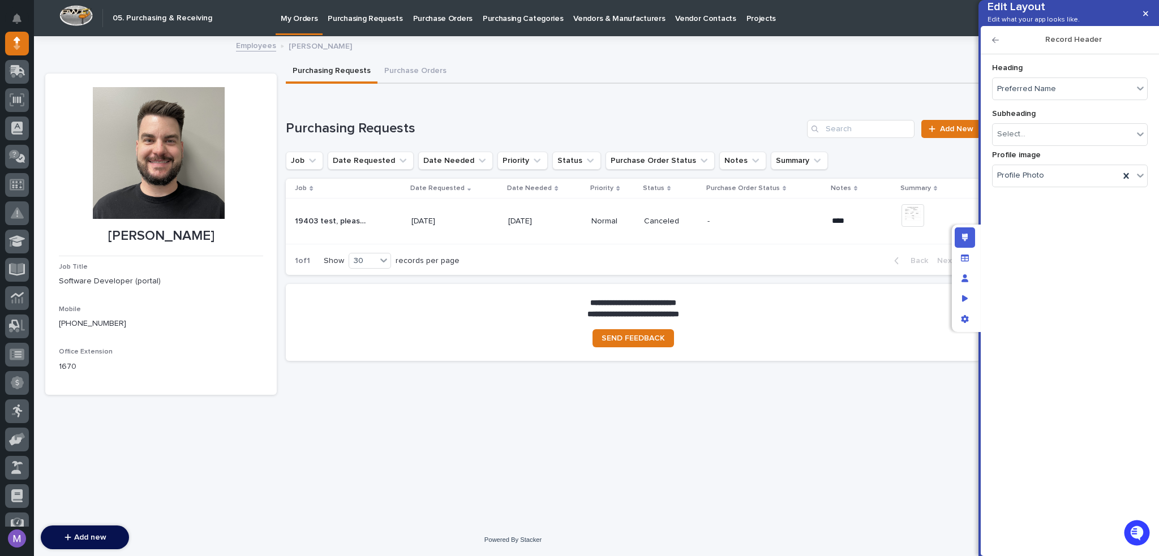
click at [997, 43] on icon "button" at bounding box center [995, 40] width 7 height 6
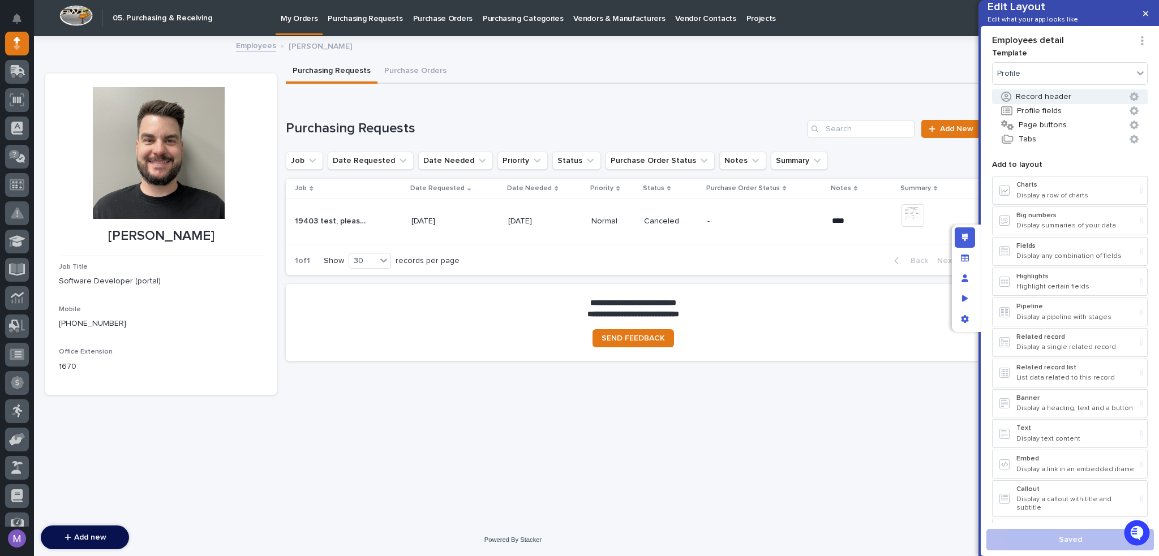
click at [1060, 104] on button "Record header" at bounding box center [1070, 96] width 156 height 15
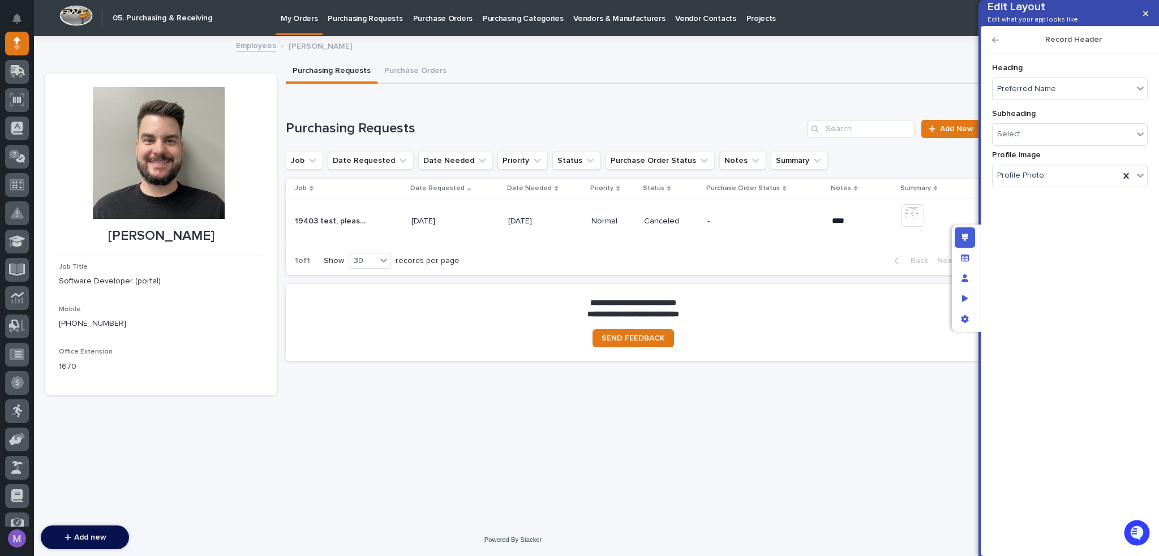
click at [996, 44] on icon "button" at bounding box center [995, 40] width 7 height 8
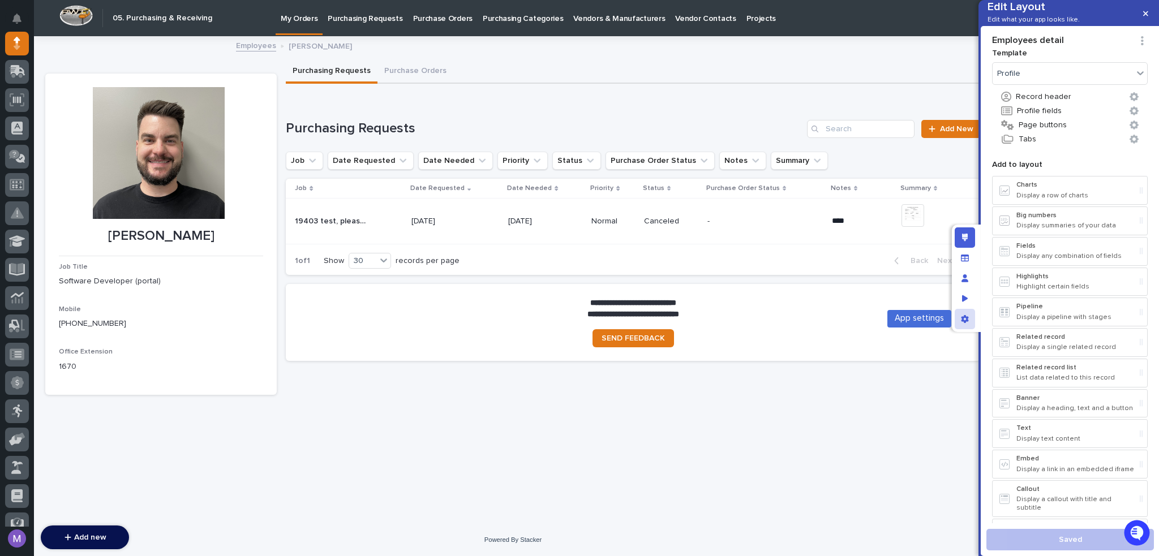
click at [971, 317] on div "App settings" at bounding box center [964, 319] width 20 height 20
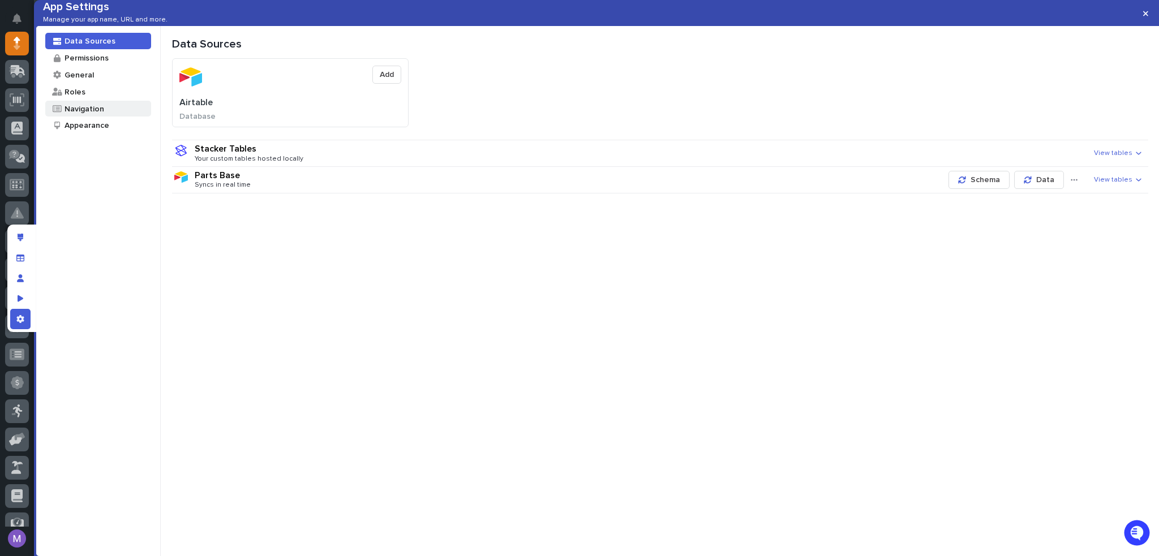
click at [80, 114] on div "Navigation" at bounding box center [83, 109] width 41 height 11
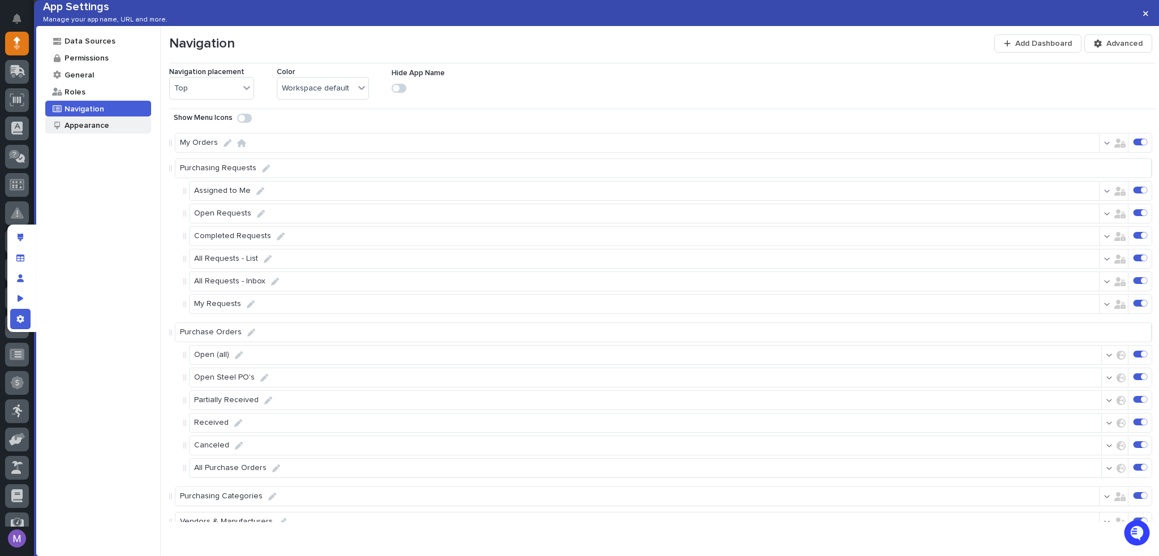
click at [111, 134] on div "Appearance" at bounding box center [98, 125] width 106 height 16
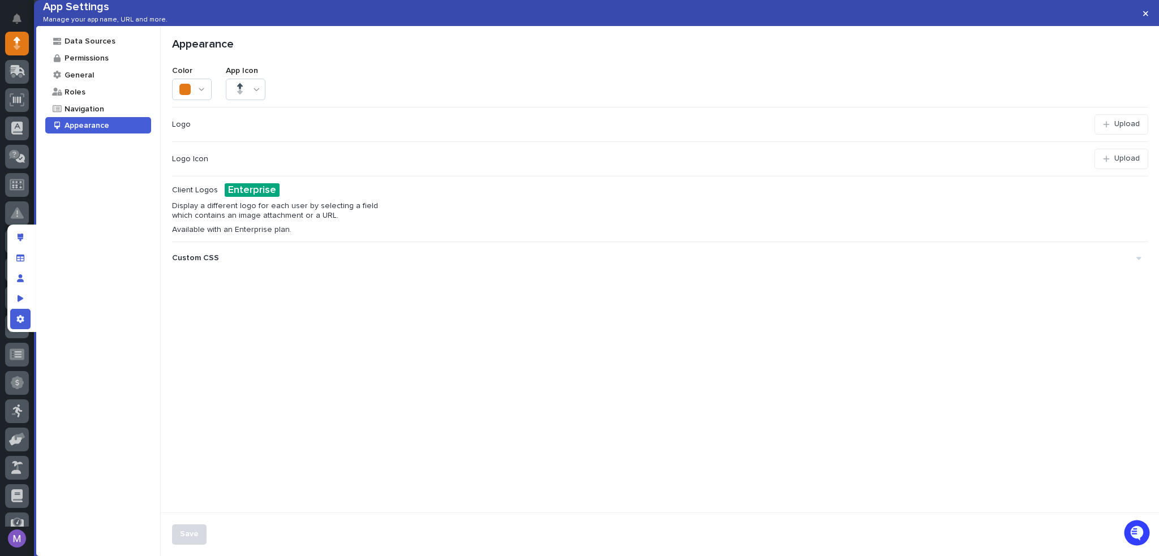
click at [234, 268] on div "Custom CSS" at bounding box center [654, 258] width 964 height 19
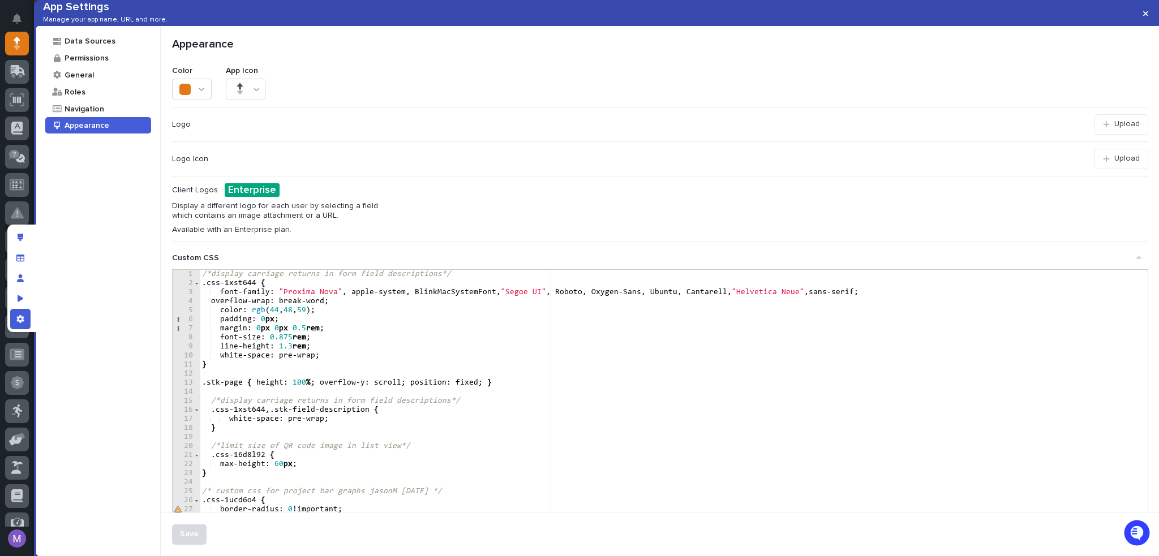
type textarea "**********"
click at [871, 328] on div "/*display carriage returns in form field descriptions*/ .css-1xst644 { font-fam…" at bounding box center [669, 420] width 939 height 301
click at [940, 289] on input at bounding box center [1001, 280] width 142 height 16
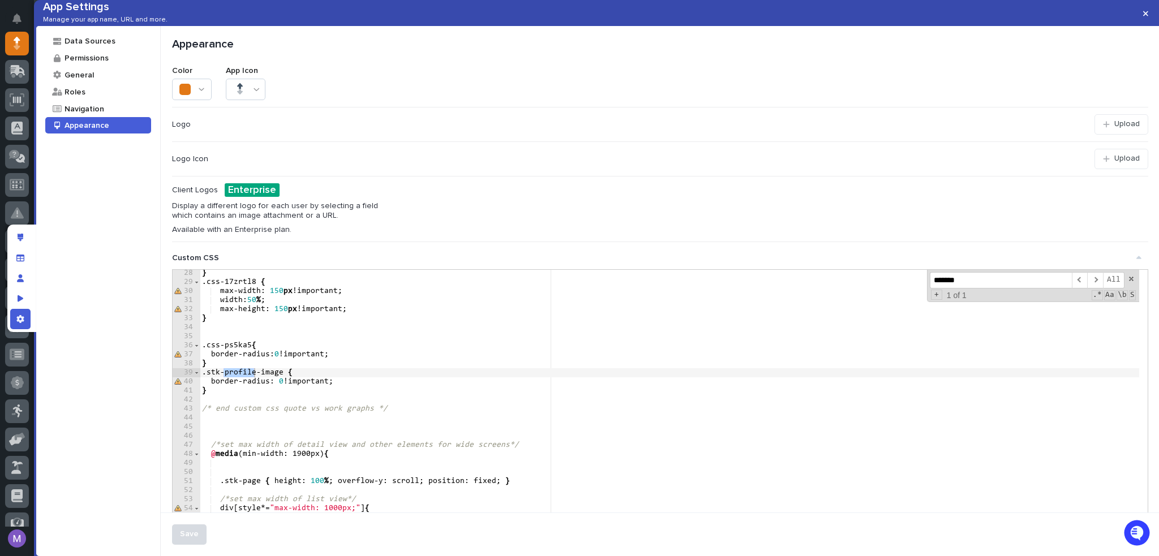
scroll to position [246, 0]
type input "*******"
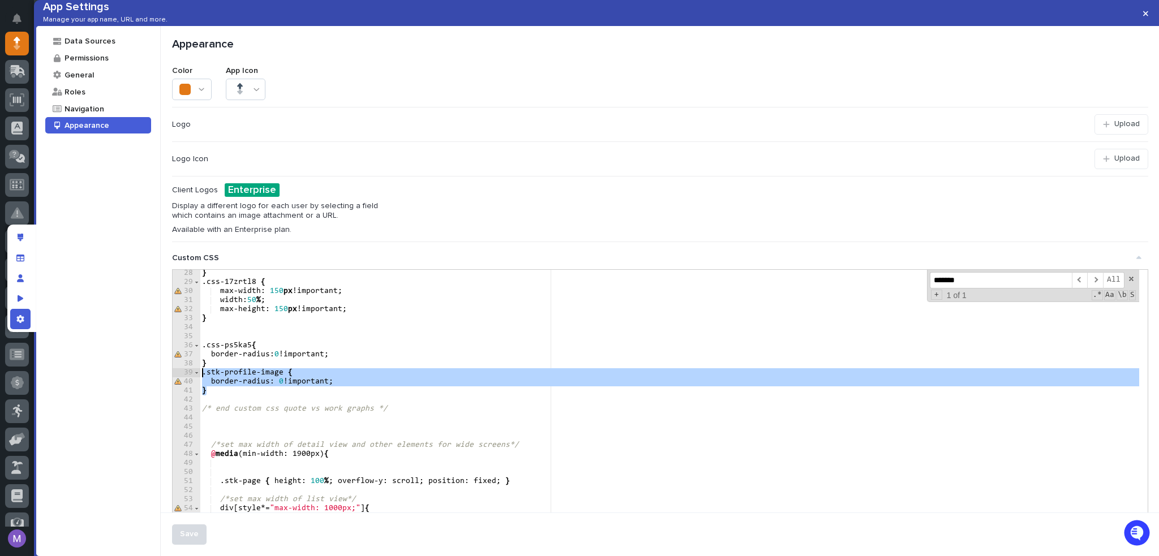
drag, startPoint x: 220, startPoint y: 409, endPoint x: 204, endPoint y: 394, distance: 22.0
click at [204, 394] on div "} .css-17zrtl8 { max-width : 150 px !important ; width : 50 % ; max-height : 15…" at bounding box center [669, 419] width 939 height 301
type textarea "**********"
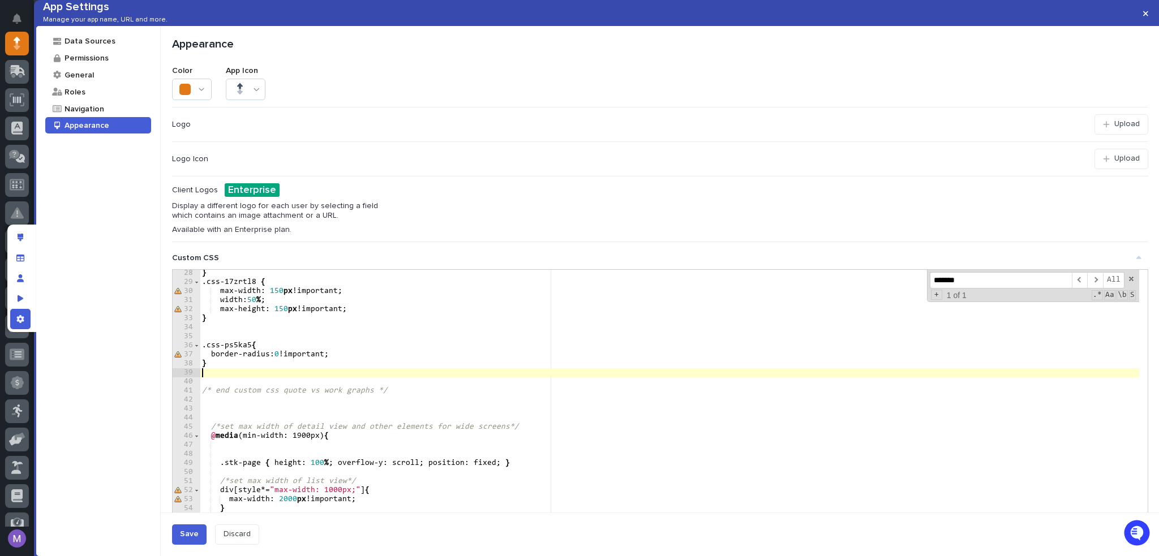
type textarea "*"
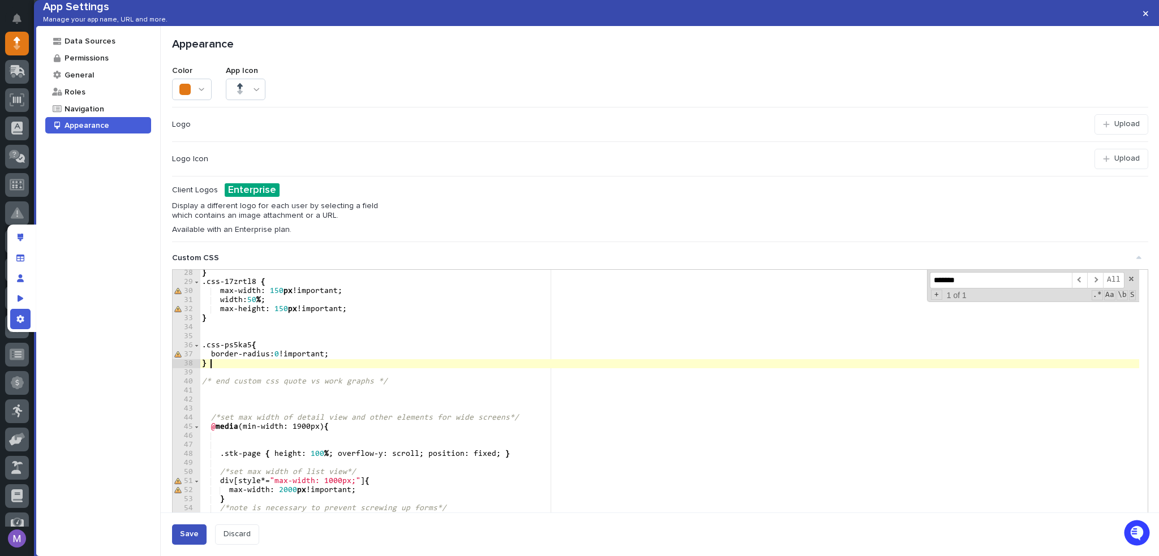
click at [201, 536] on button "Save" at bounding box center [189, 534] width 35 height 20
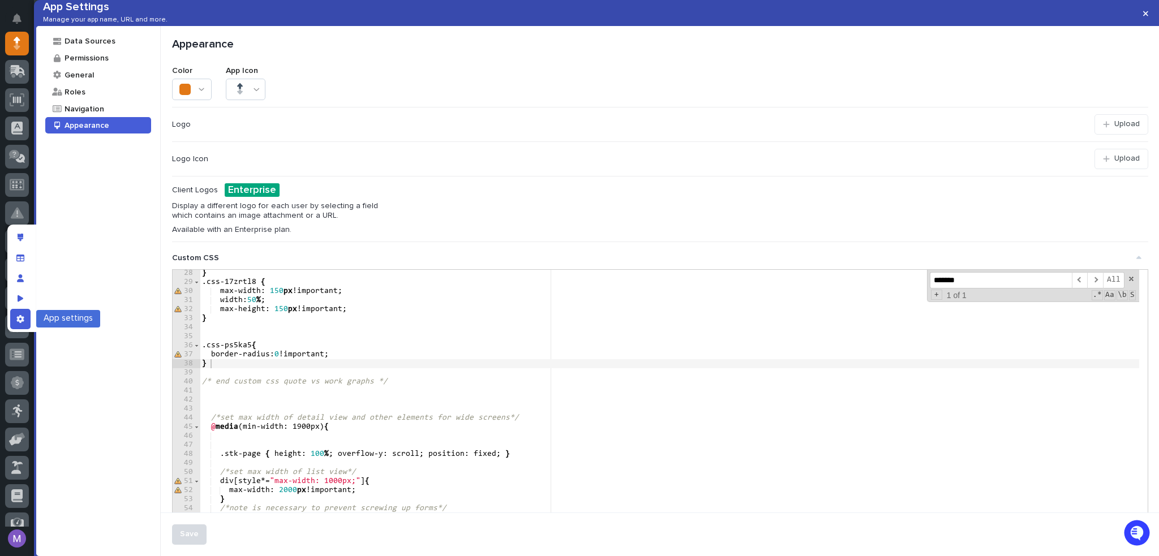
click at [24, 325] on div "App settings" at bounding box center [20, 319] width 20 height 20
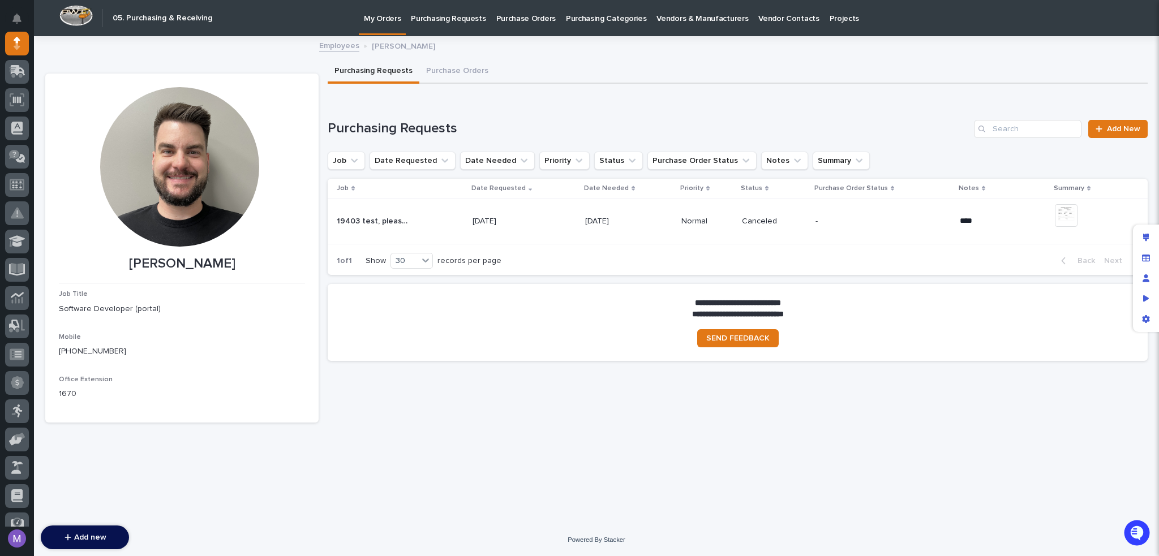
click at [587, 445] on div "**********" at bounding box center [596, 266] width 1113 height 458
click at [461, 69] on button "Purchase Orders" at bounding box center [457, 72] width 76 height 24
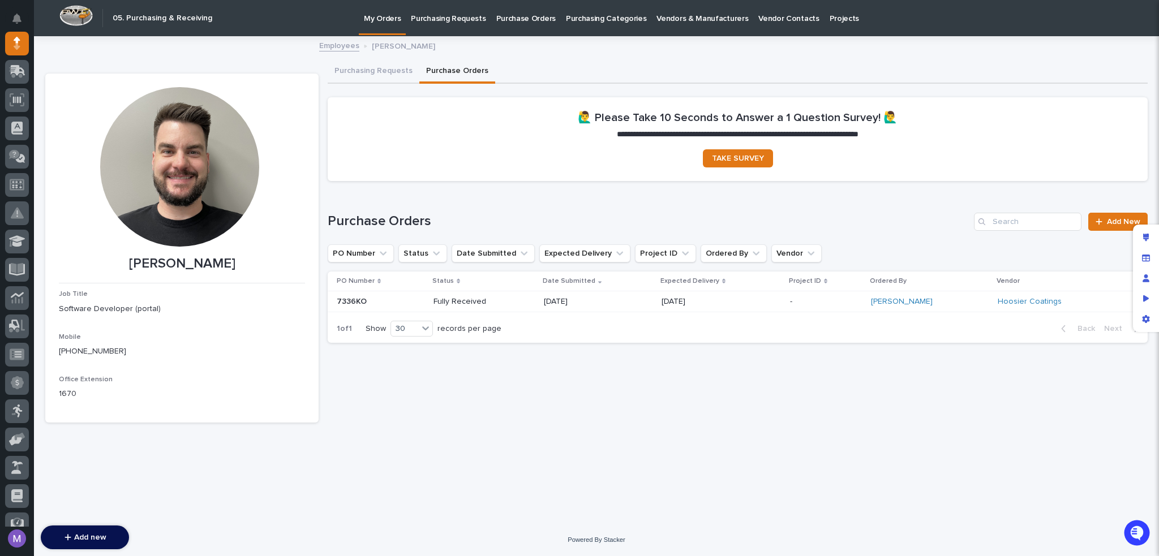
click at [432, 21] on p "Purchasing Requests" at bounding box center [448, 12] width 75 height 24
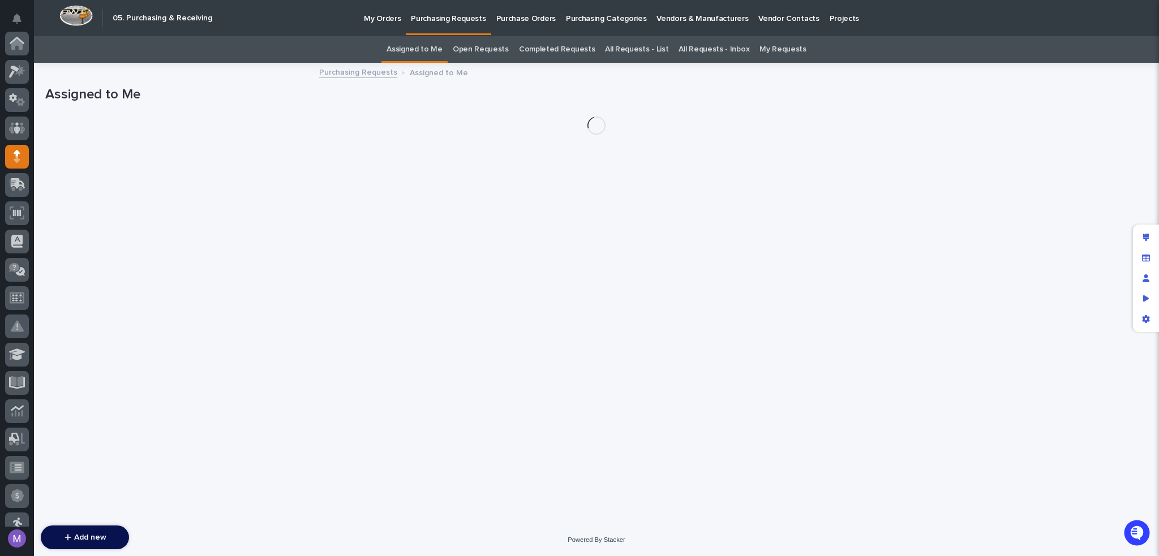
scroll to position [113, 0]
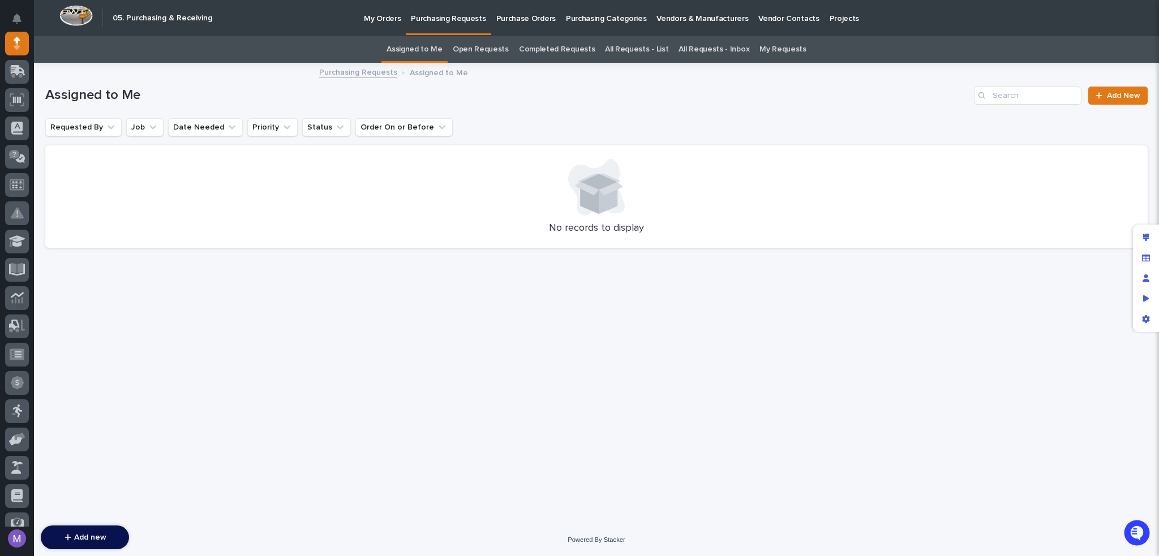
click at [487, 56] on link "Open Requests" at bounding box center [481, 49] width 56 height 27
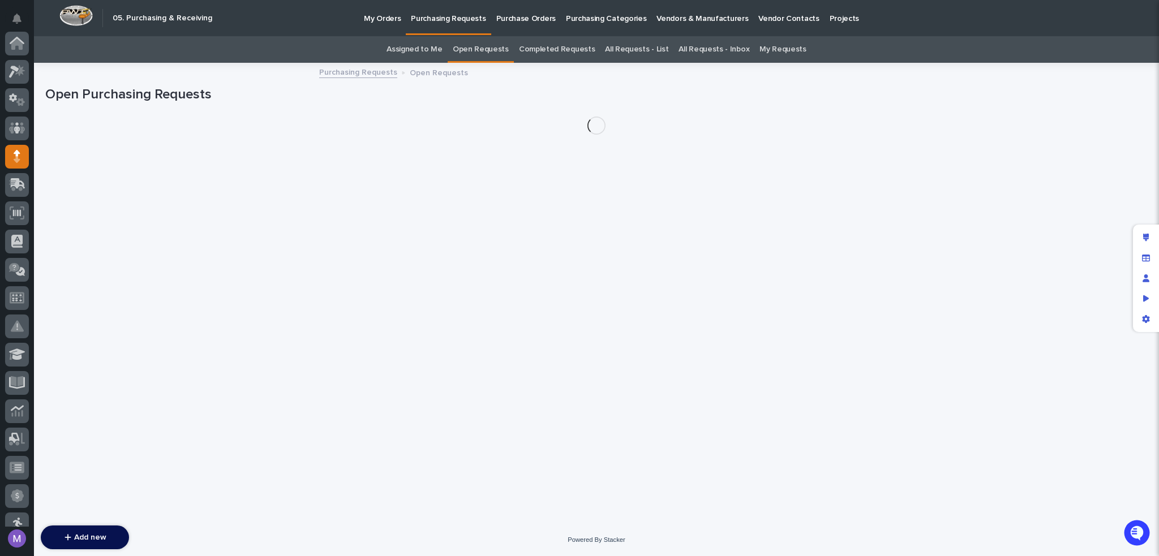
scroll to position [113, 0]
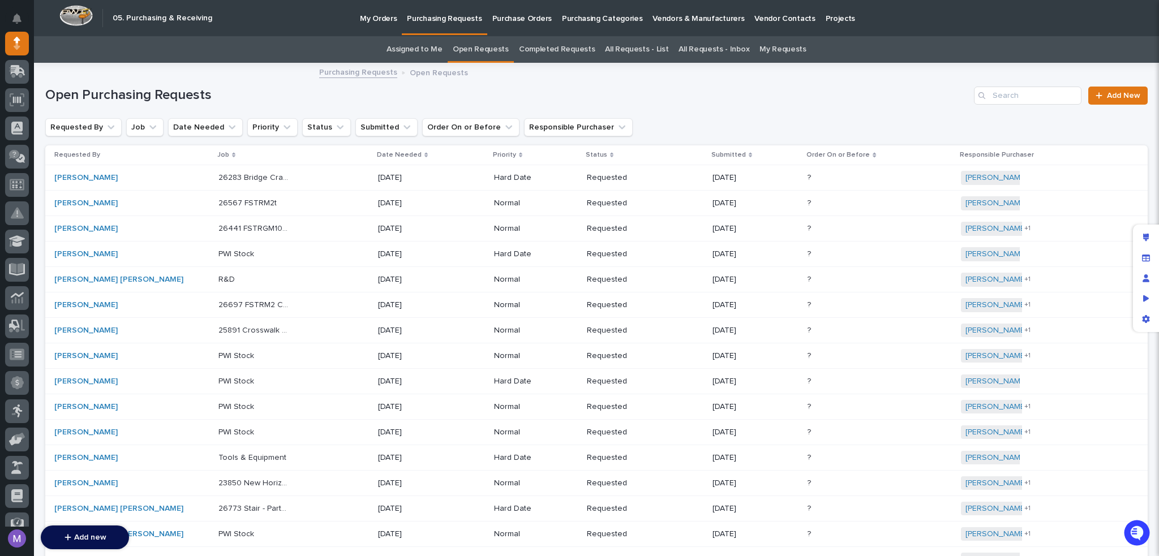
click at [378, 19] on p "My Orders" at bounding box center [378, 12] width 37 height 24
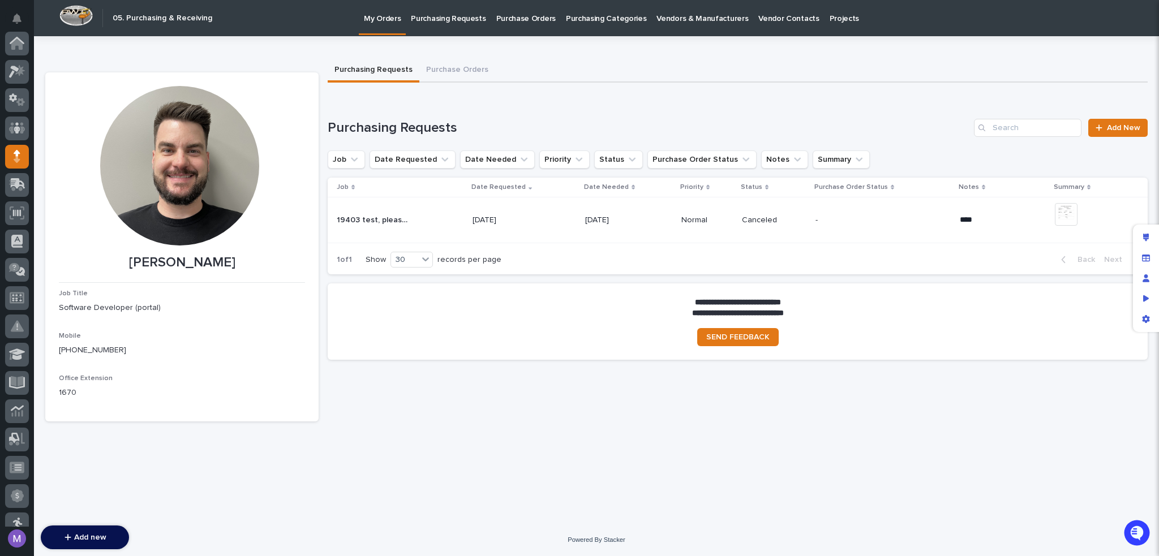
scroll to position [113, 0]
click at [1154, 303] on div "Preview as" at bounding box center [1146, 299] width 20 height 20
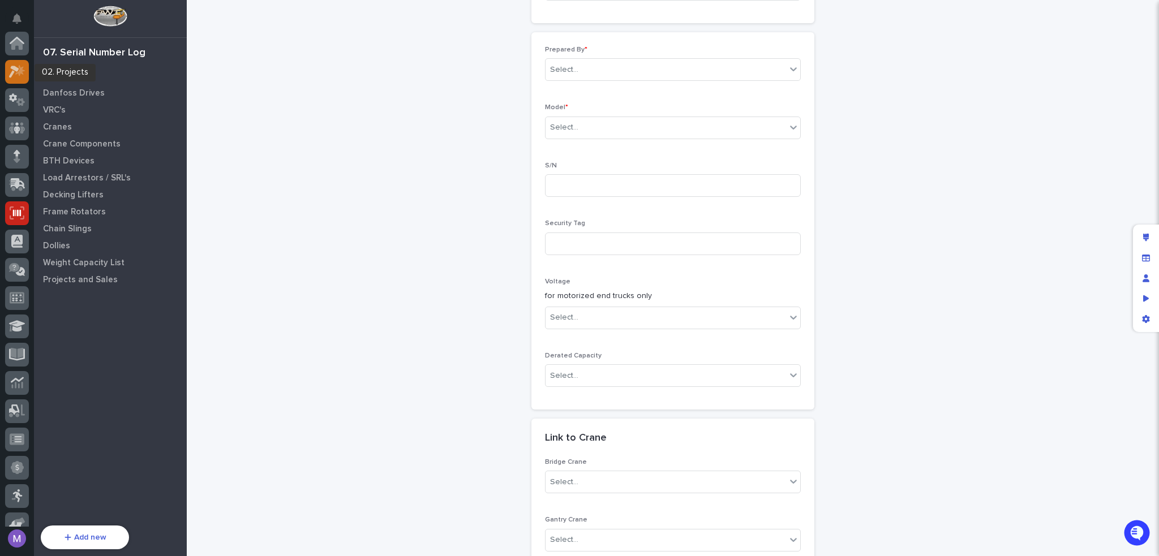
click at [14, 70] on icon at bounding box center [17, 71] width 16 height 13
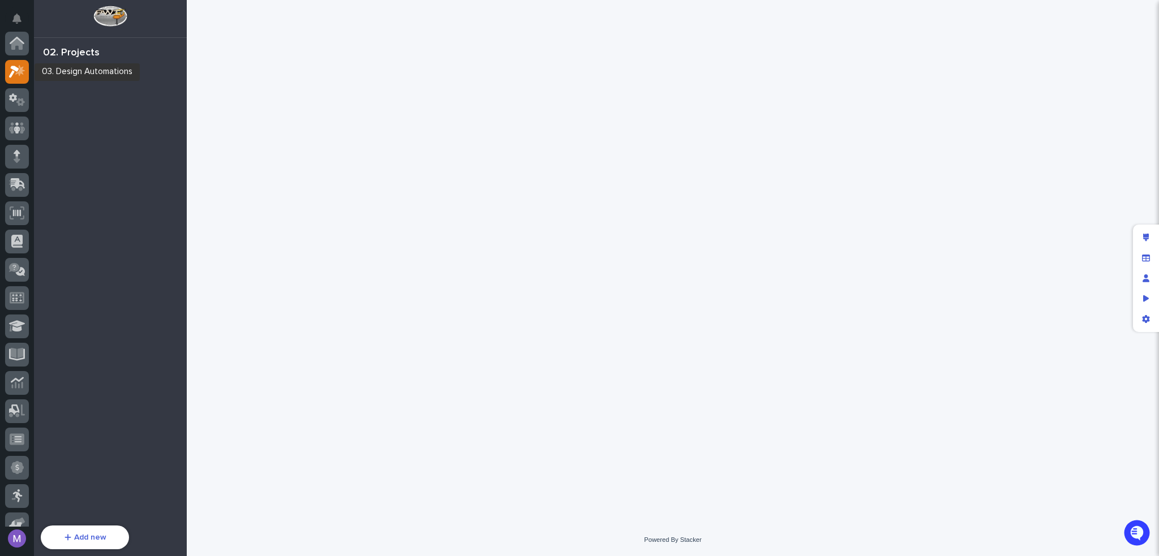
scroll to position [28, 0]
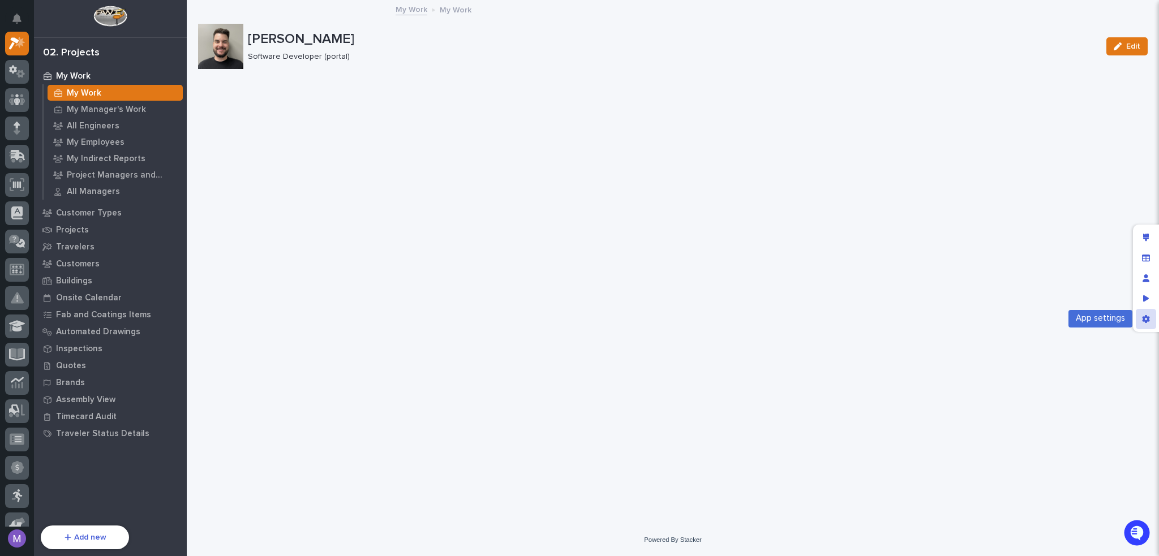
click at [1151, 321] on div "App settings" at bounding box center [1146, 319] width 20 height 20
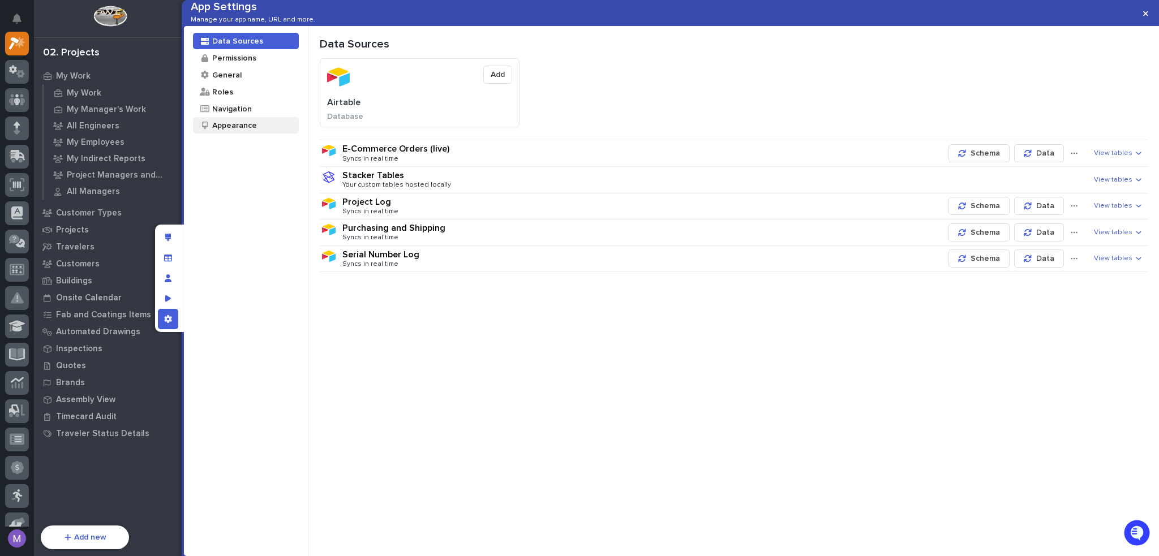
click at [247, 131] on div "Appearance" at bounding box center [234, 125] width 46 height 11
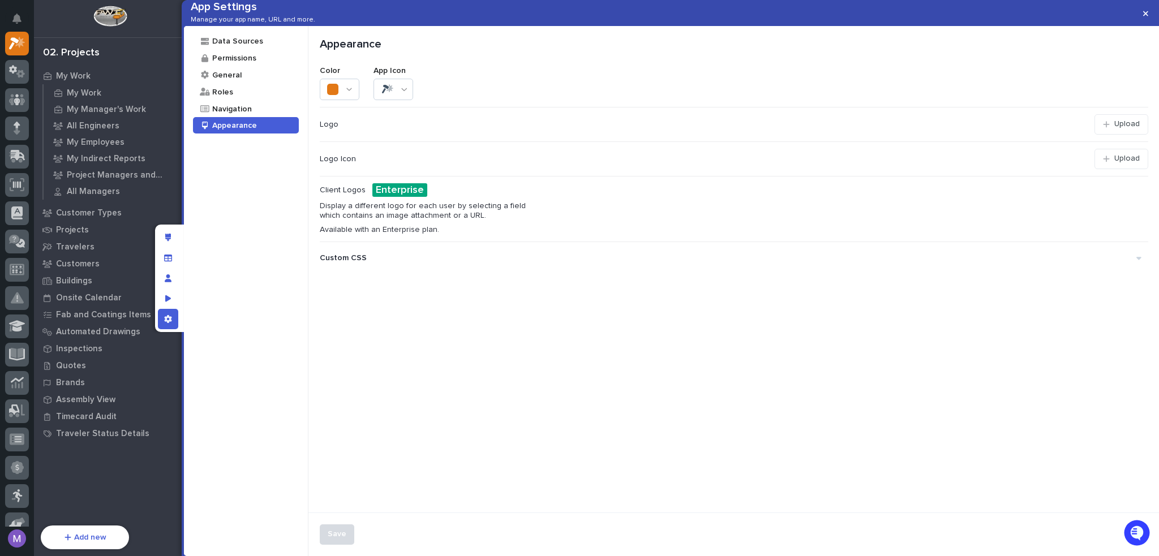
click at [1055, 268] on div "Custom CSS" at bounding box center [728, 258] width 816 height 19
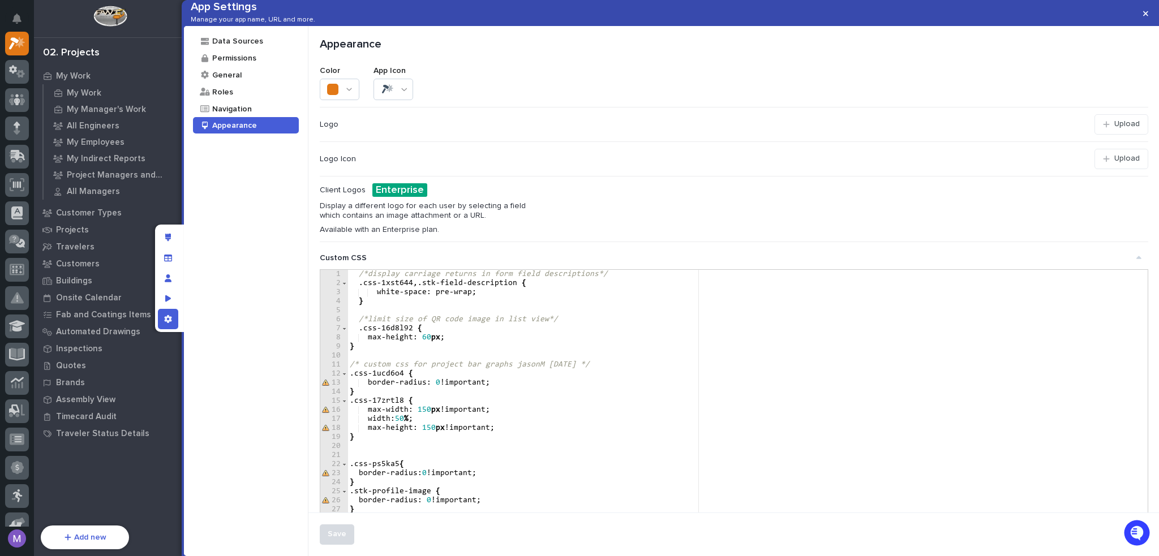
type textarea "**********"
click at [571, 485] on div "/*display carriage returns in form field descriptions*/ .css-1xst644 , .stk-fie…" at bounding box center [743, 420] width 792 height 301
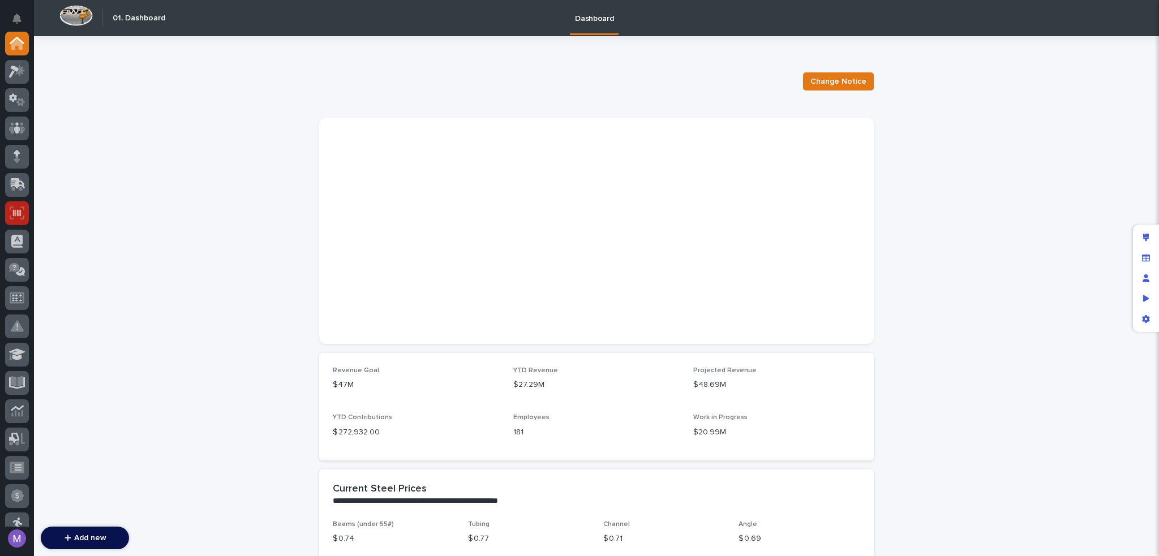
click at [18, 213] on icon at bounding box center [17, 212] width 8 height 7
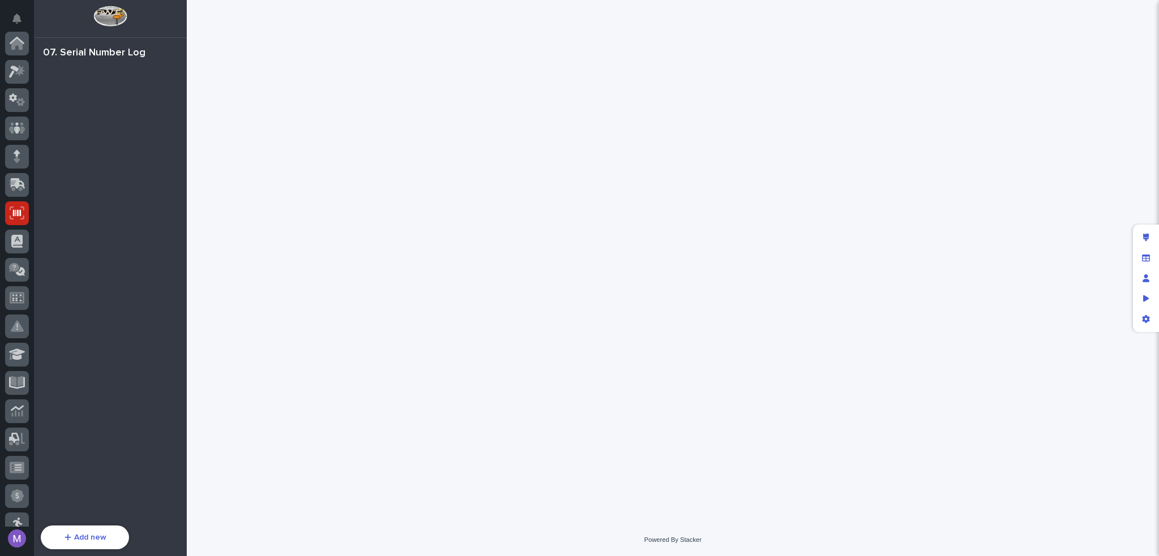
scroll to position [170, 0]
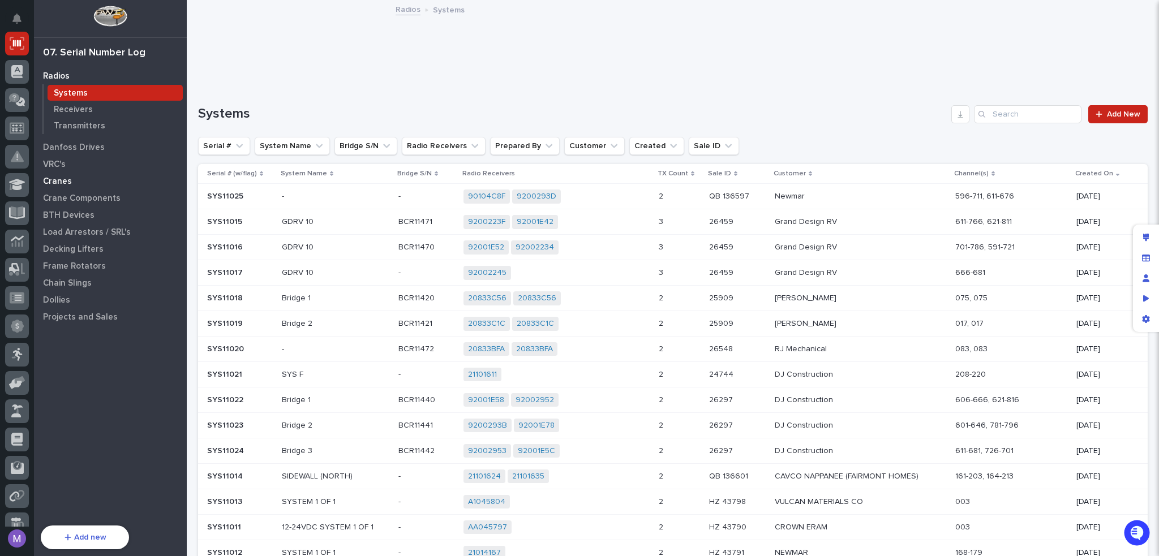
click at [71, 181] on div "Cranes" at bounding box center [110, 181] width 147 height 16
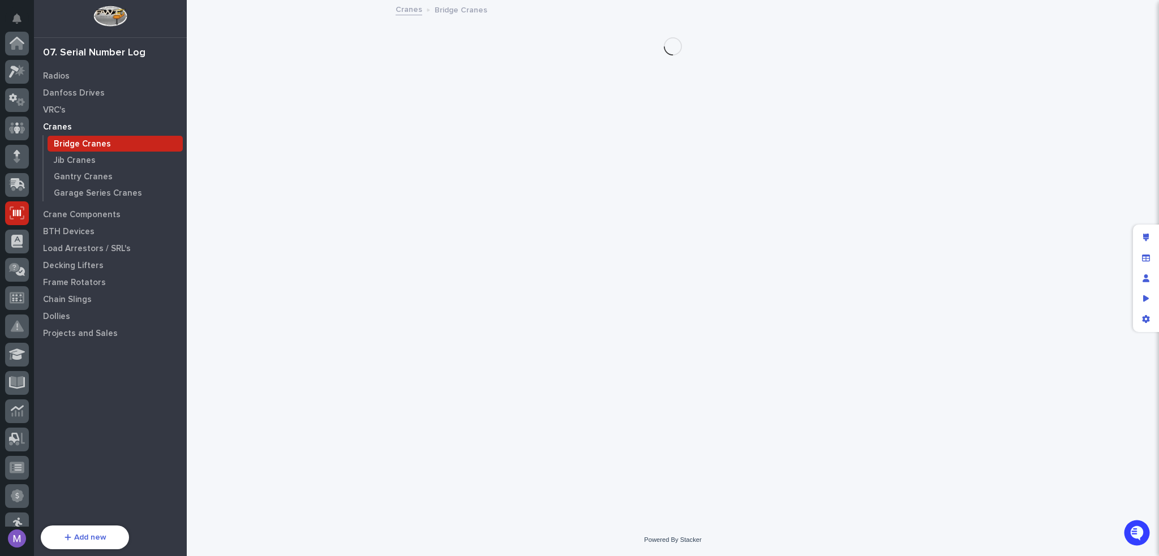
scroll to position [170, 0]
click at [83, 147] on p "Bridge Cranes" at bounding box center [82, 144] width 57 height 10
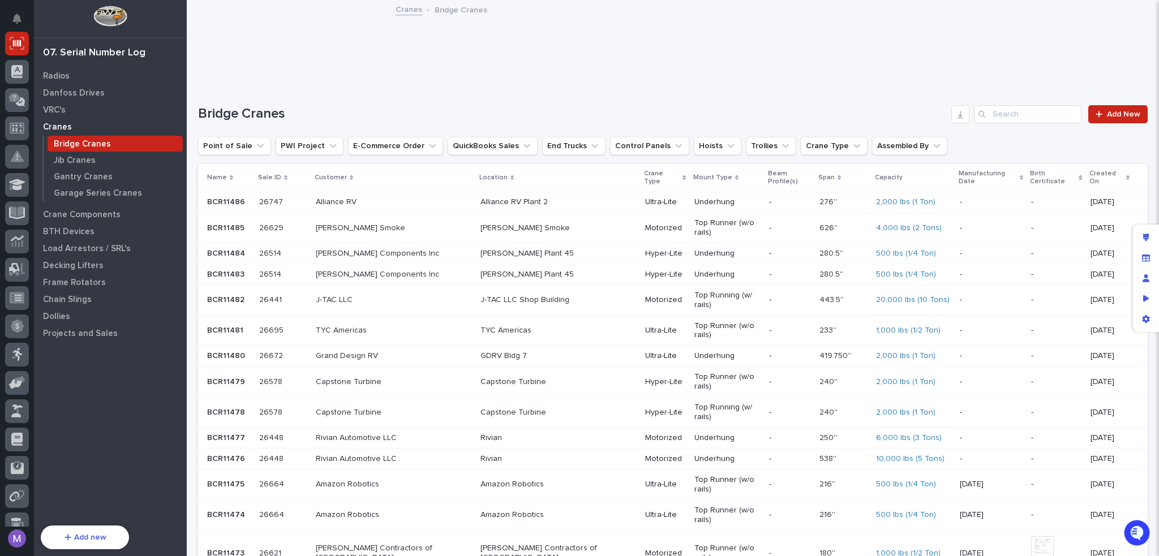
scroll to position [579, 0]
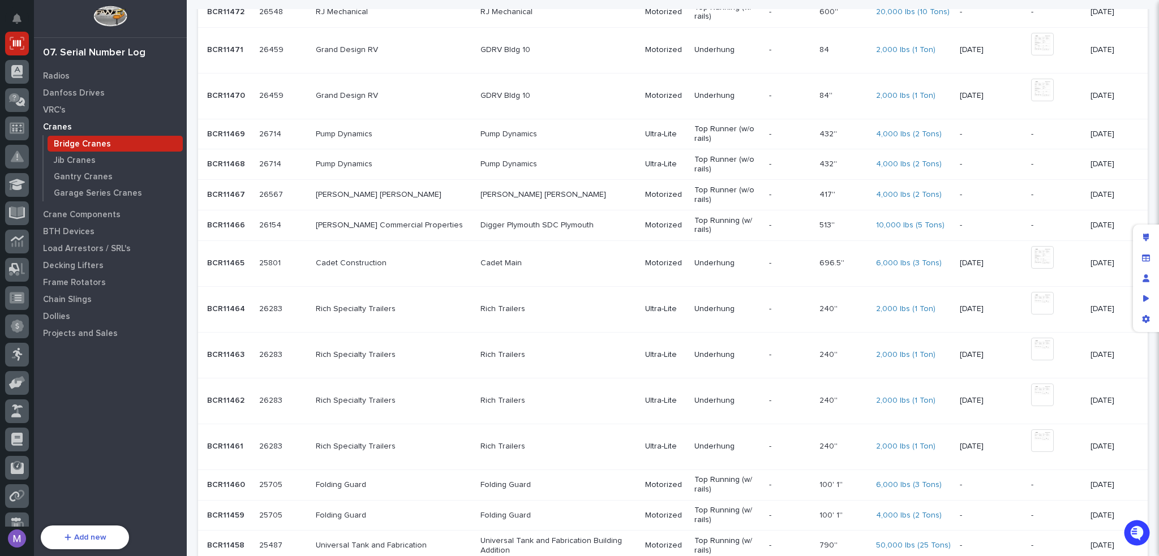
click at [652, 378] on td "Ultra-Lite" at bounding box center [664, 401] width 49 height 46
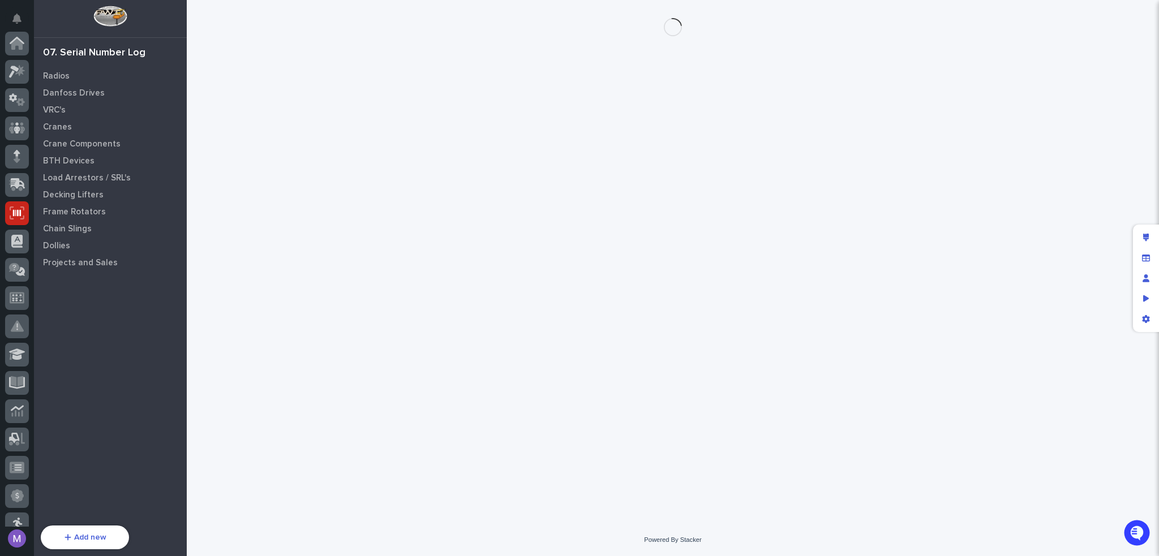
scroll to position [170, 0]
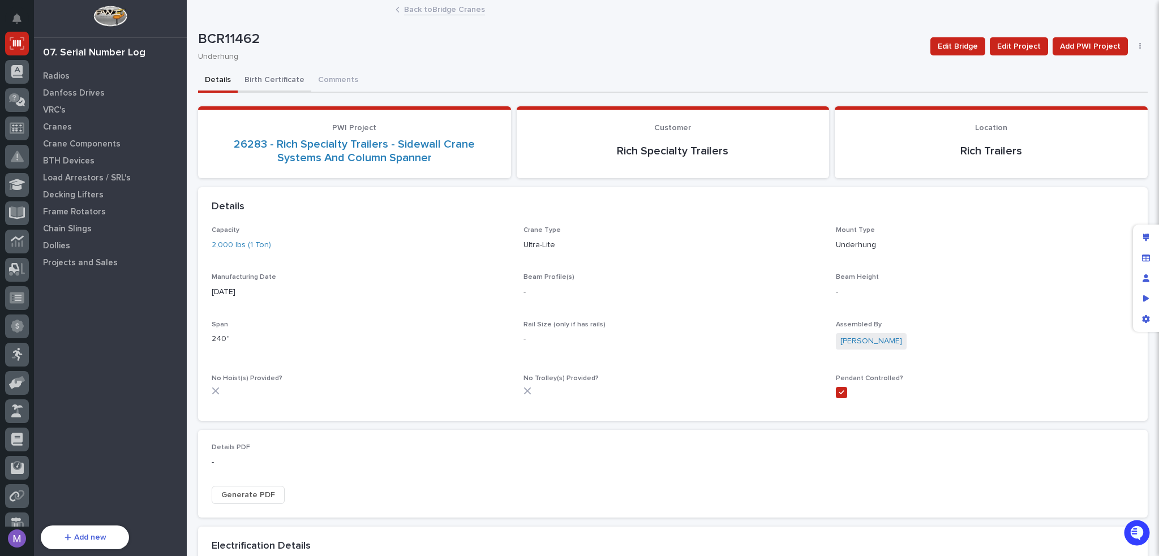
click at [276, 73] on button "Birth Certificate" at bounding box center [275, 81] width 74 height 24
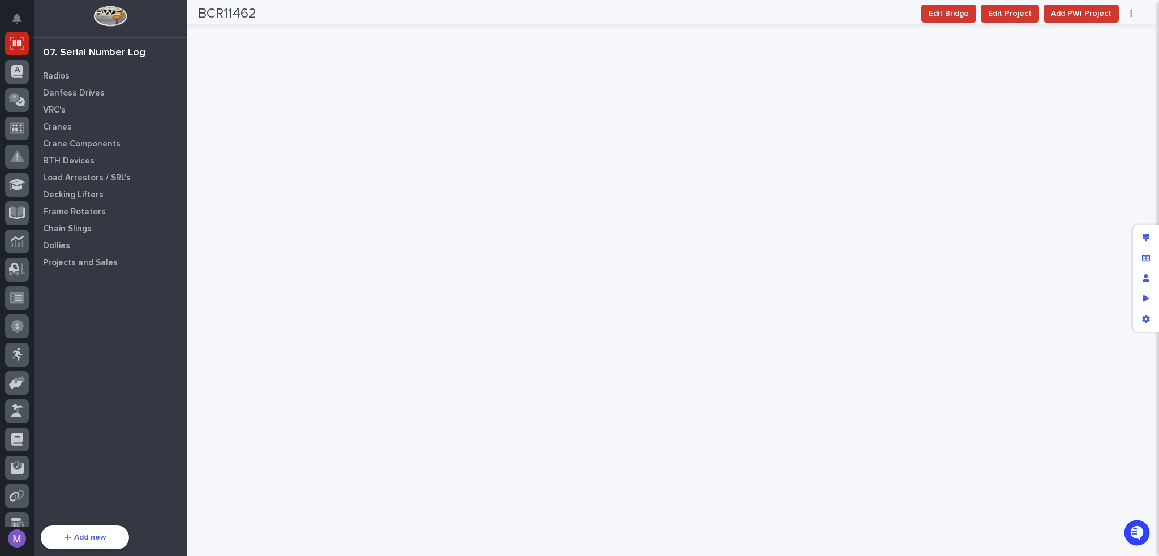
scroll to position [792, 0]
